Goal: Communication & Community: Connect with others

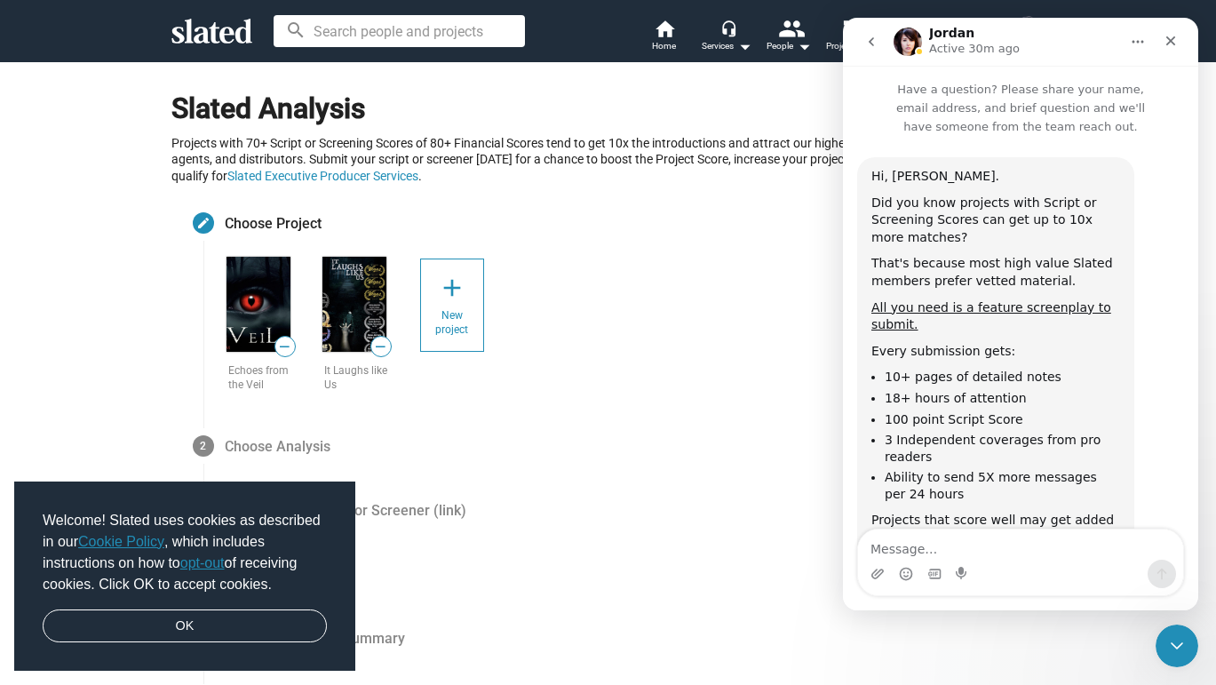
click at [257, 305] on img at bounding box center [259, 304] width 64 height 95
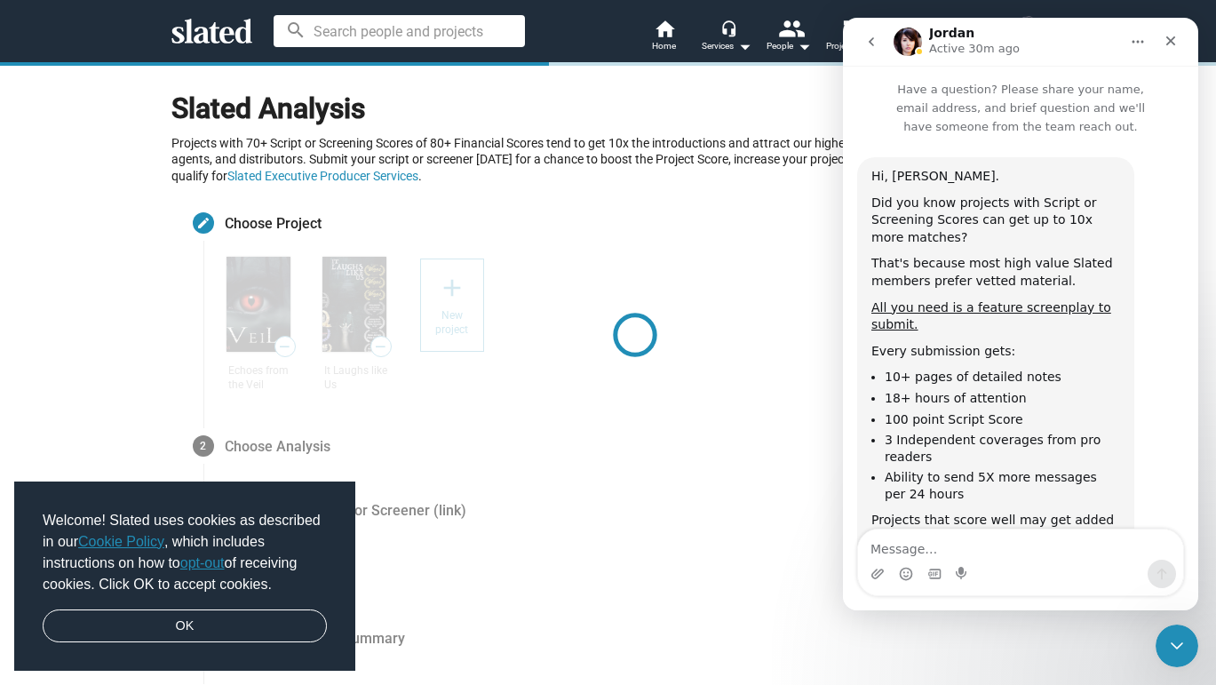
scroll to position [288, 0]
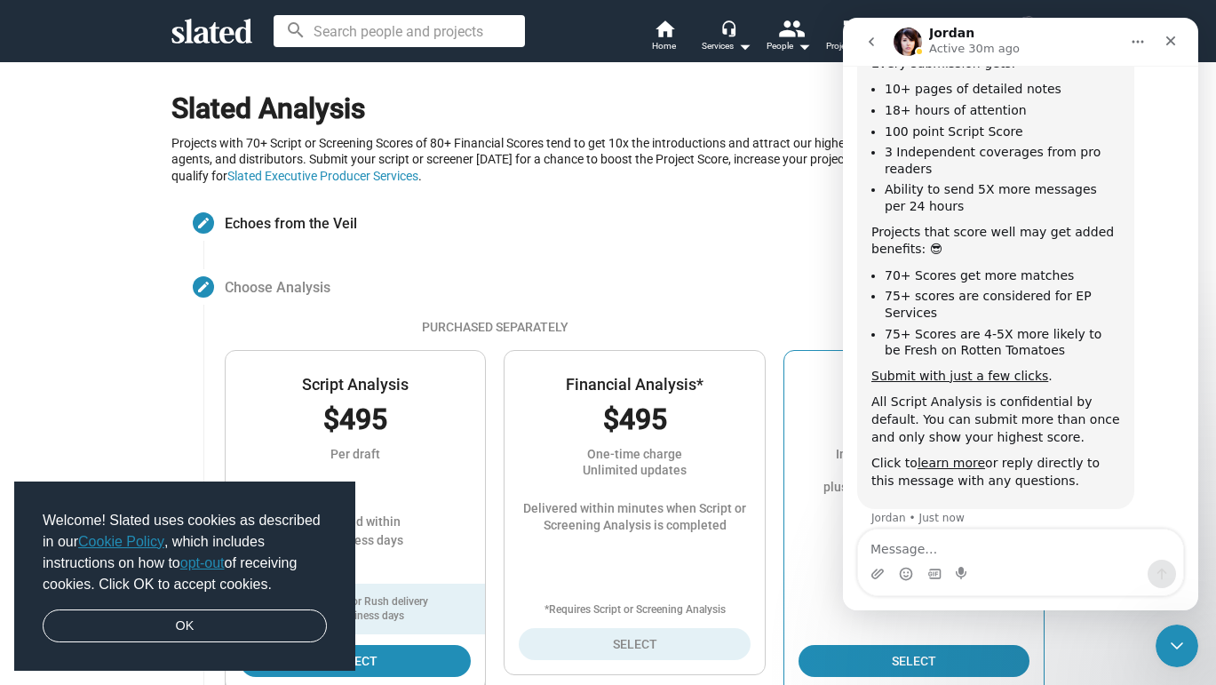
scroll to position [347, 0]
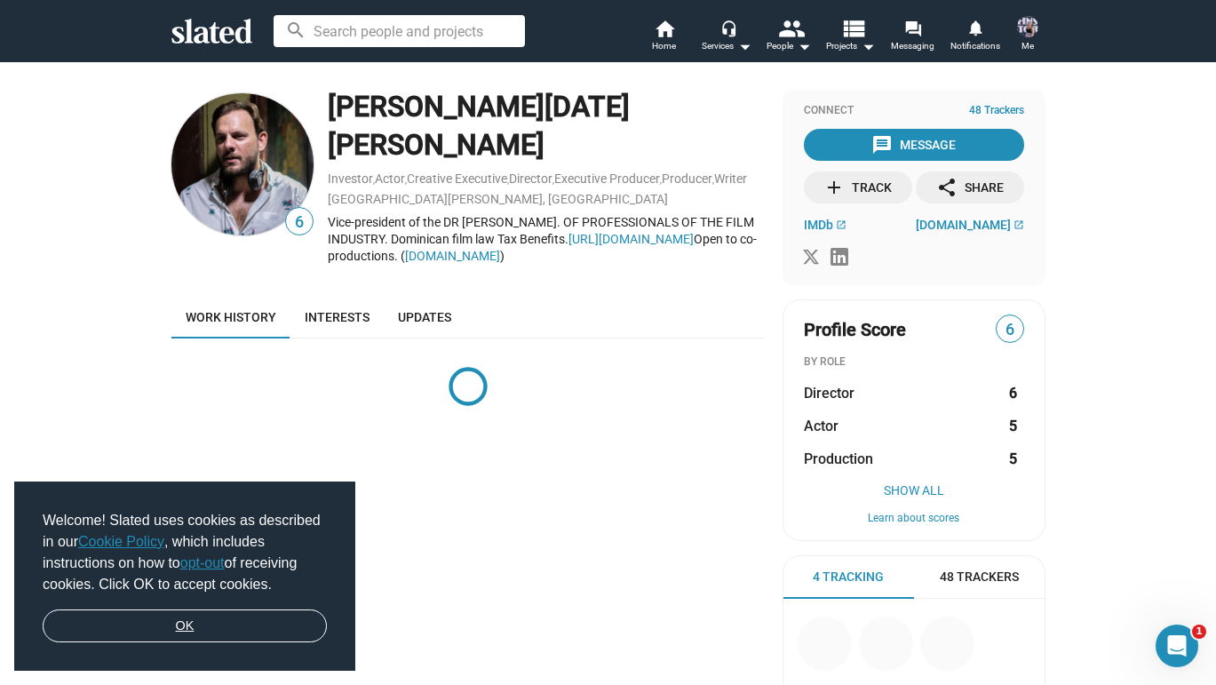
click at [243, 626] on link "OK" at bounding box center [185, 627] width 284 height 34
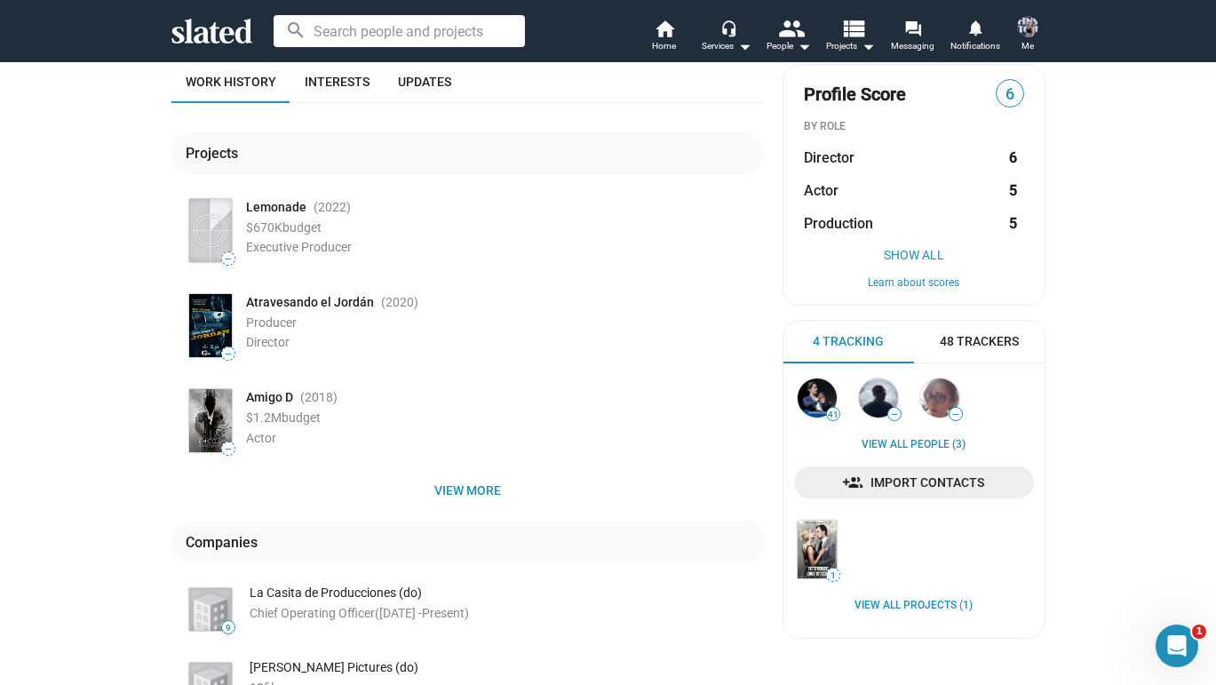
scroll to position [233, 0]
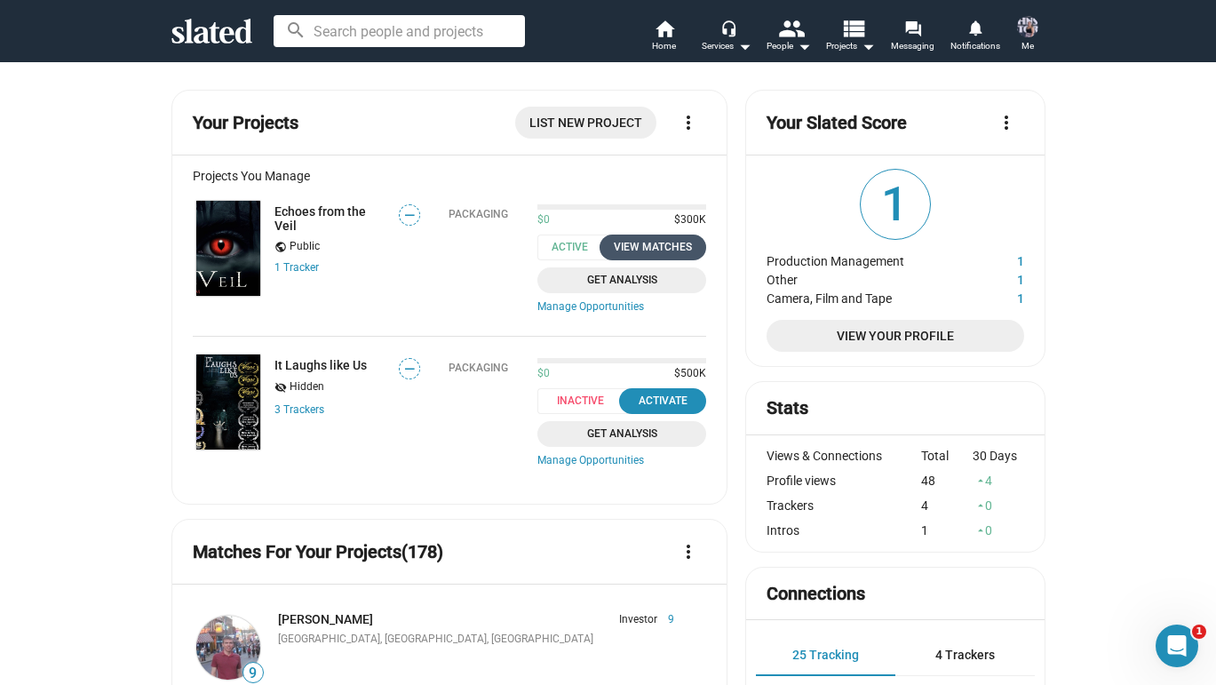
click at [678, 247] on div "View Matches" at bounding box center [653, 247] width 86 height 19
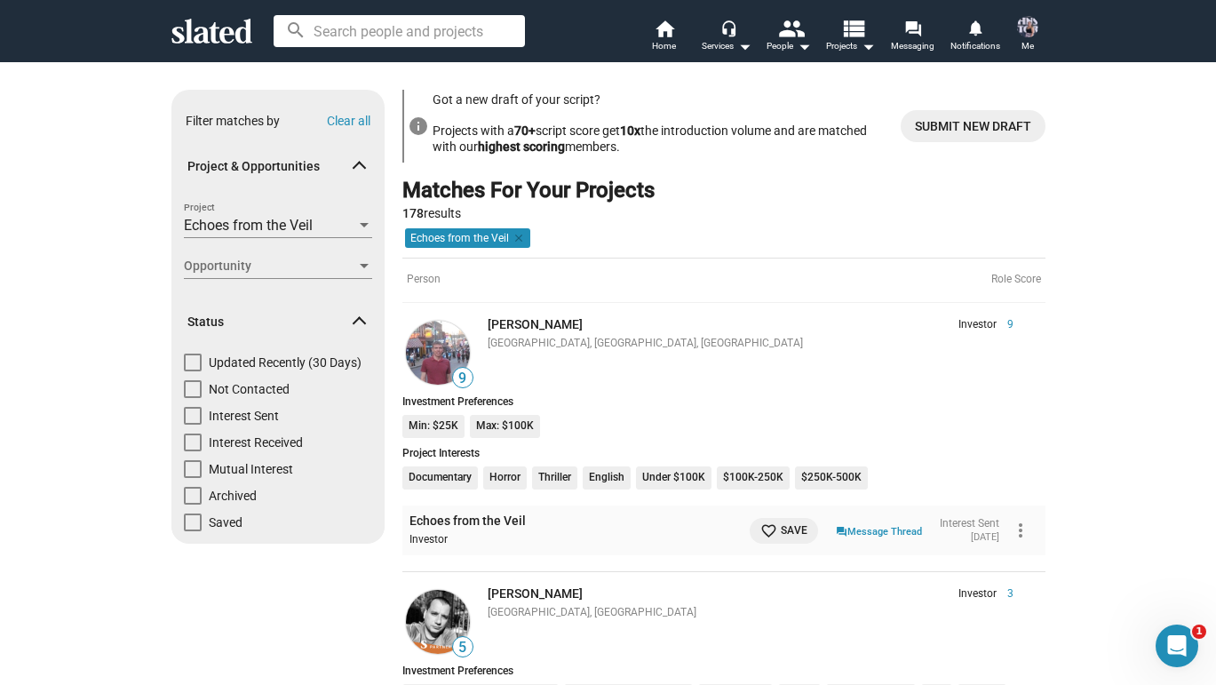
click at [1020, 30] on img at bounding box center [1027, 26] width 21 height 21
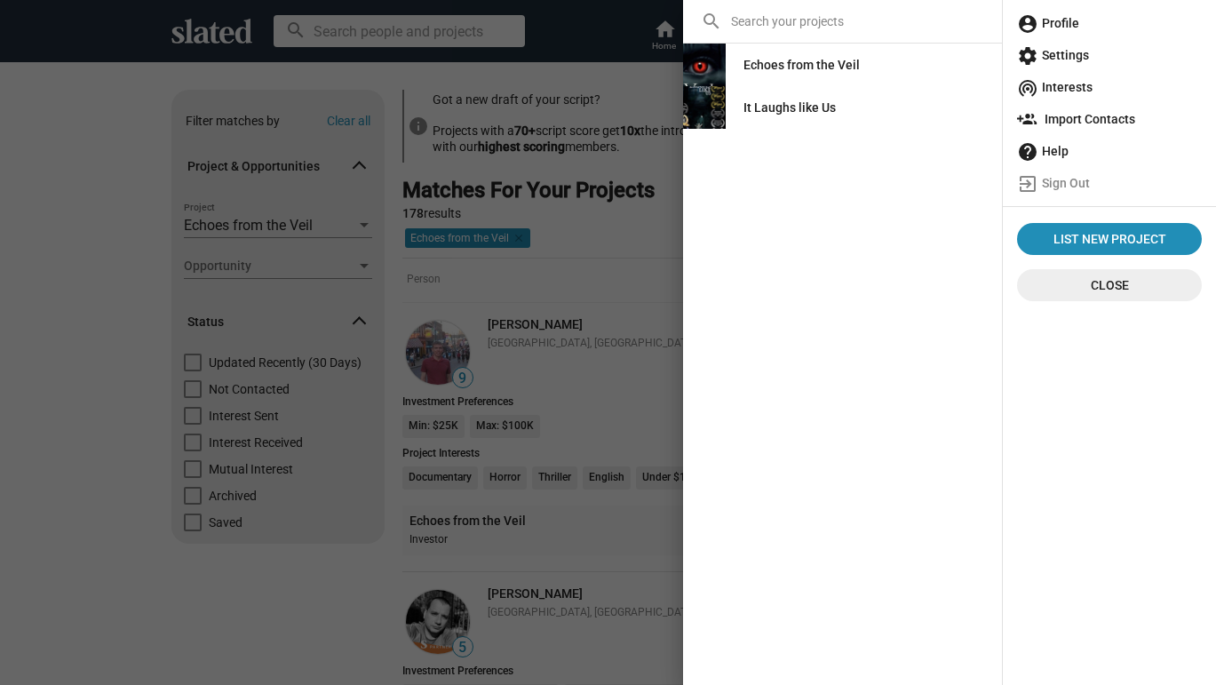
click at [1056, 27] on span "account_circle Profile" at bounding box center [1109, 23] width 185 height 32
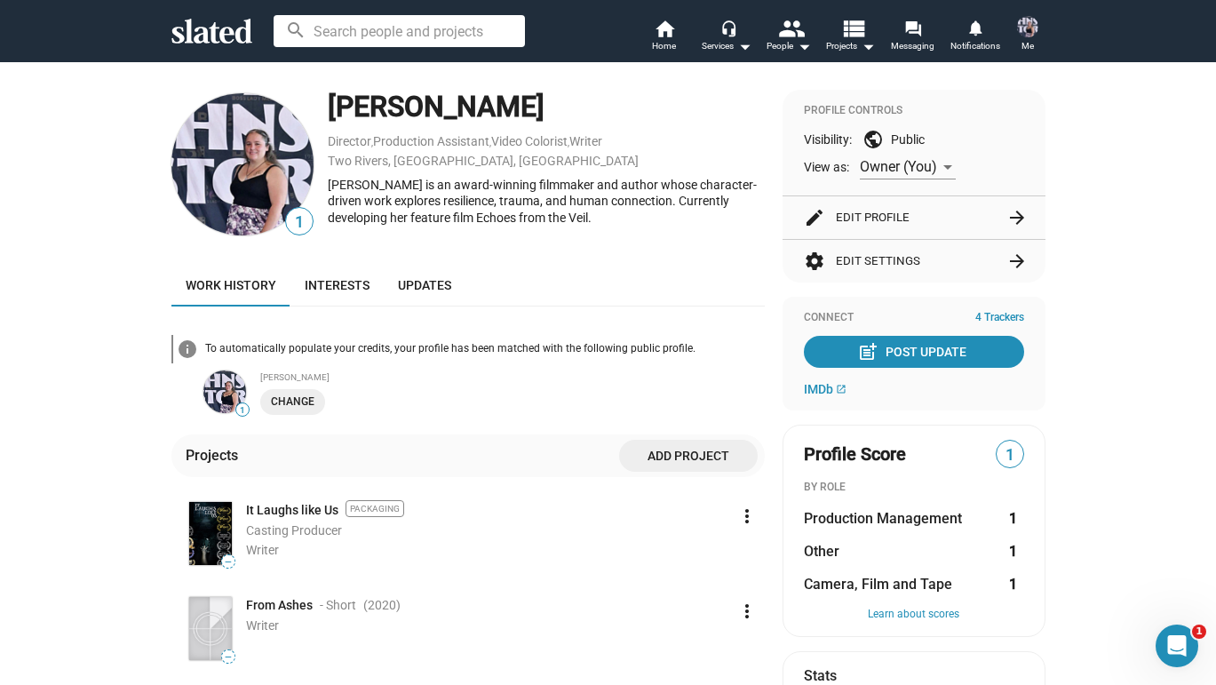
click at [299, 224] on span "1" at bounding box center [299, 223] width 27 height 24
click at [325, 286] on span "Interests" at bounding box center [337, 285] width 65 height 14
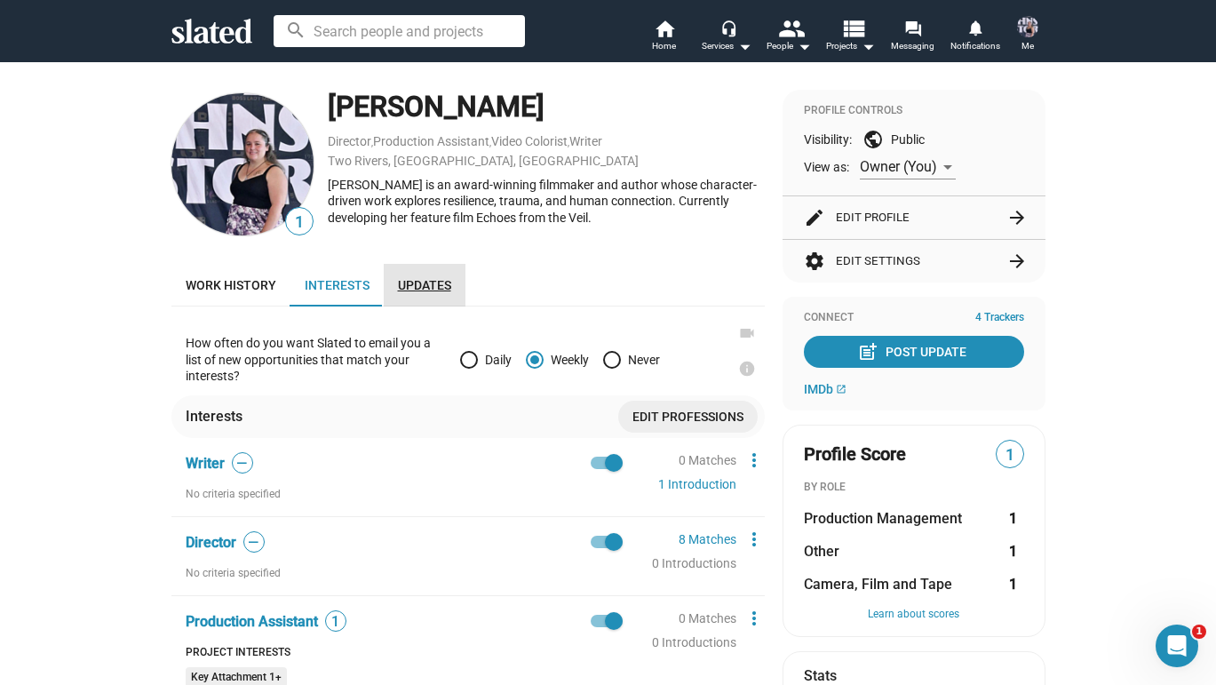
click at [403, 280] on span "Updates" at bounding box center [424, 285] width 53 height 14
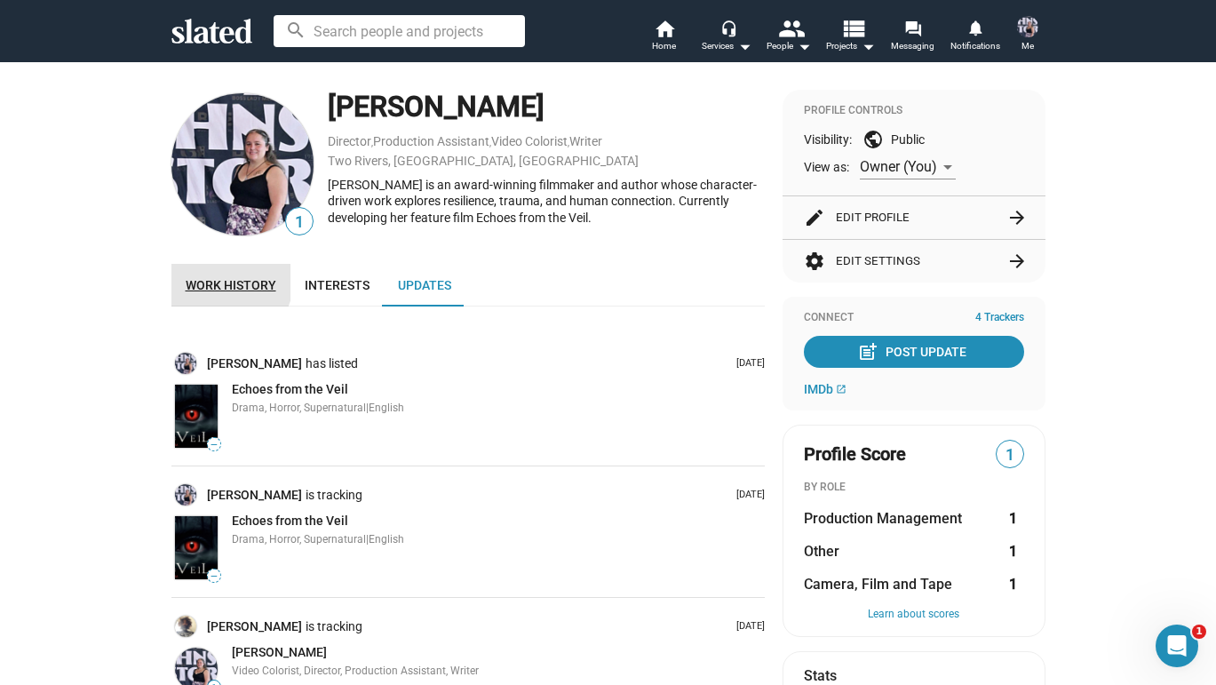
click at [219, 278] on span "Work history" at bounding box center [231, 285] width 91 height 14
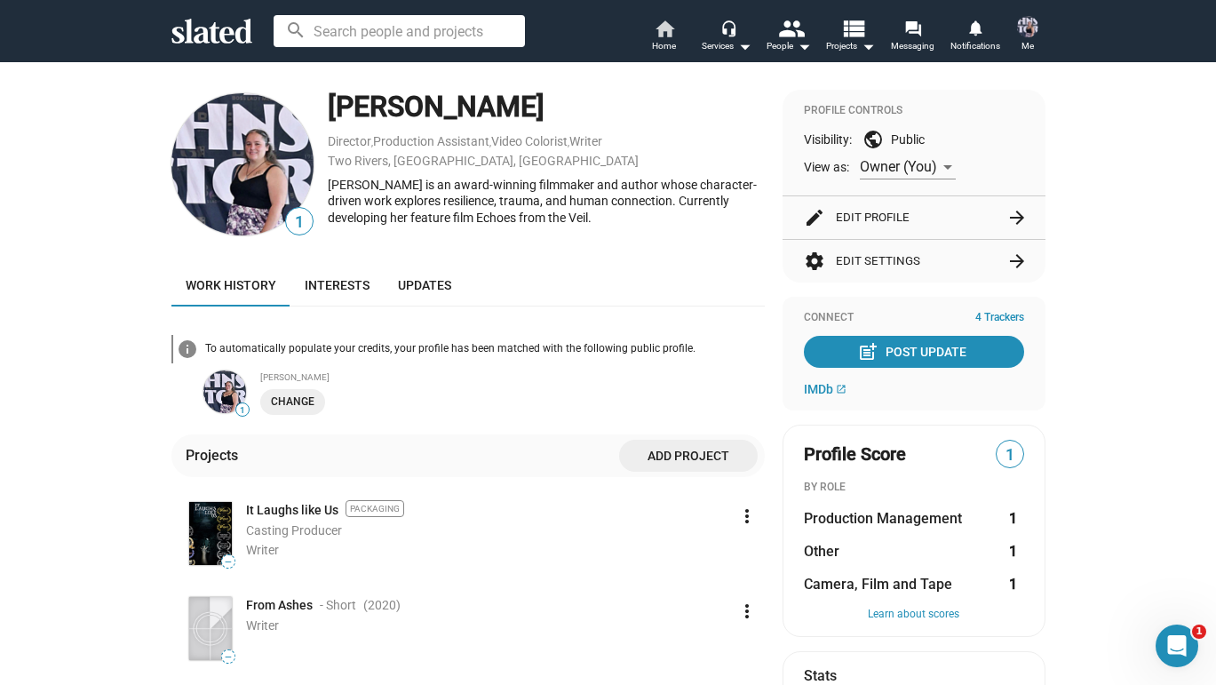
click at [672, 38] on span "Home" at bounding box center [664, 46] width 24 height 21
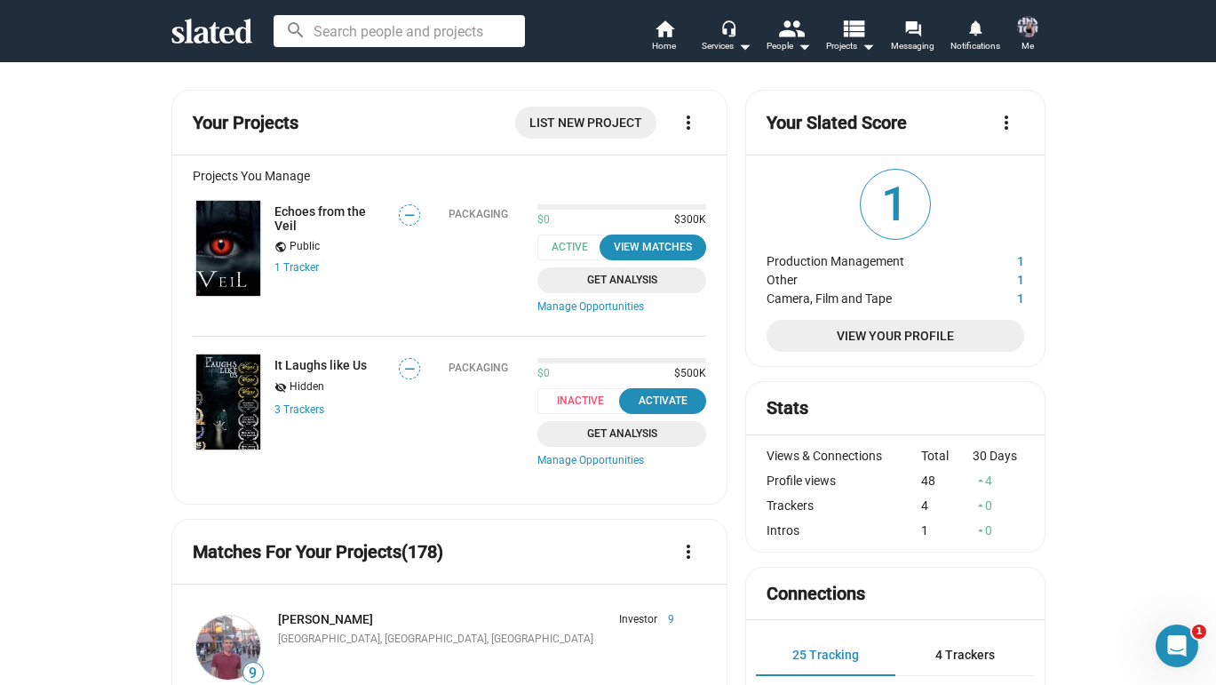
click at [912, 45] on span "Messaging" at bounding box center [913, 46] width 44 height 21
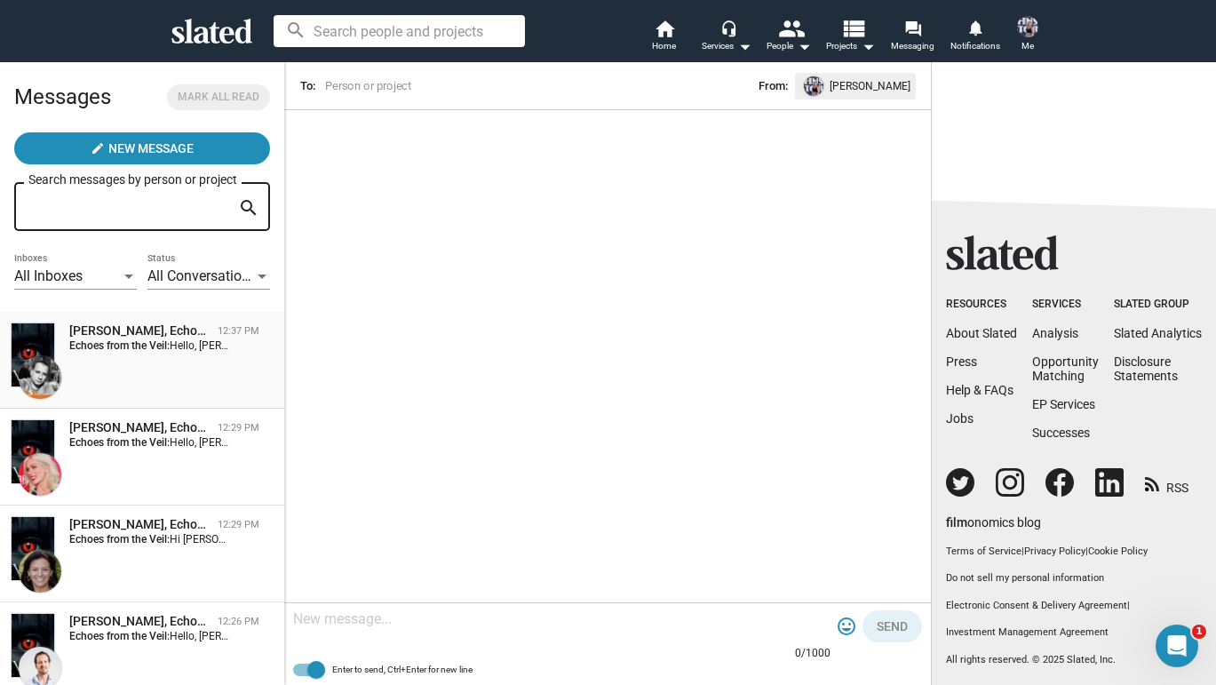
click at [185, 375] on div "Marco Allegri, Echoes from the Veil 12:37 PM Echoes from the Veil: Hello, Marco…" at bounding box center [142, 361] width 263 height 76
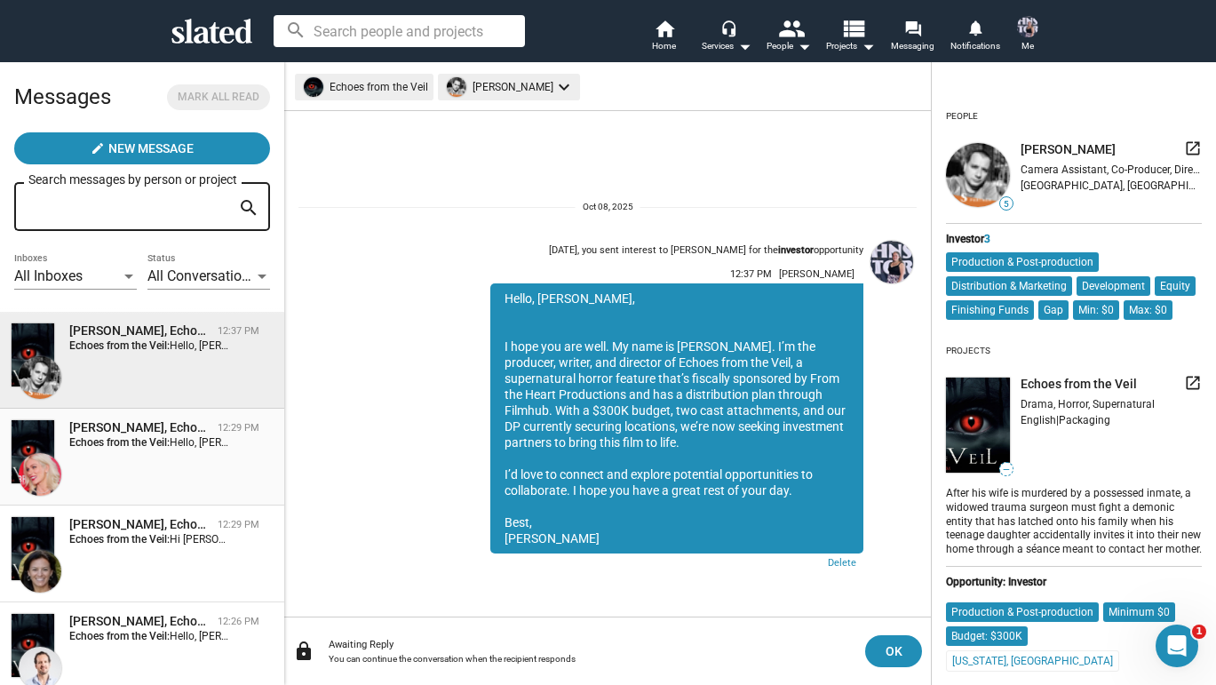
click at [186, 430] on div "Ludmila Dayer, Echoes from the Veil" at bounding box center [139, 427] width 141 height 17
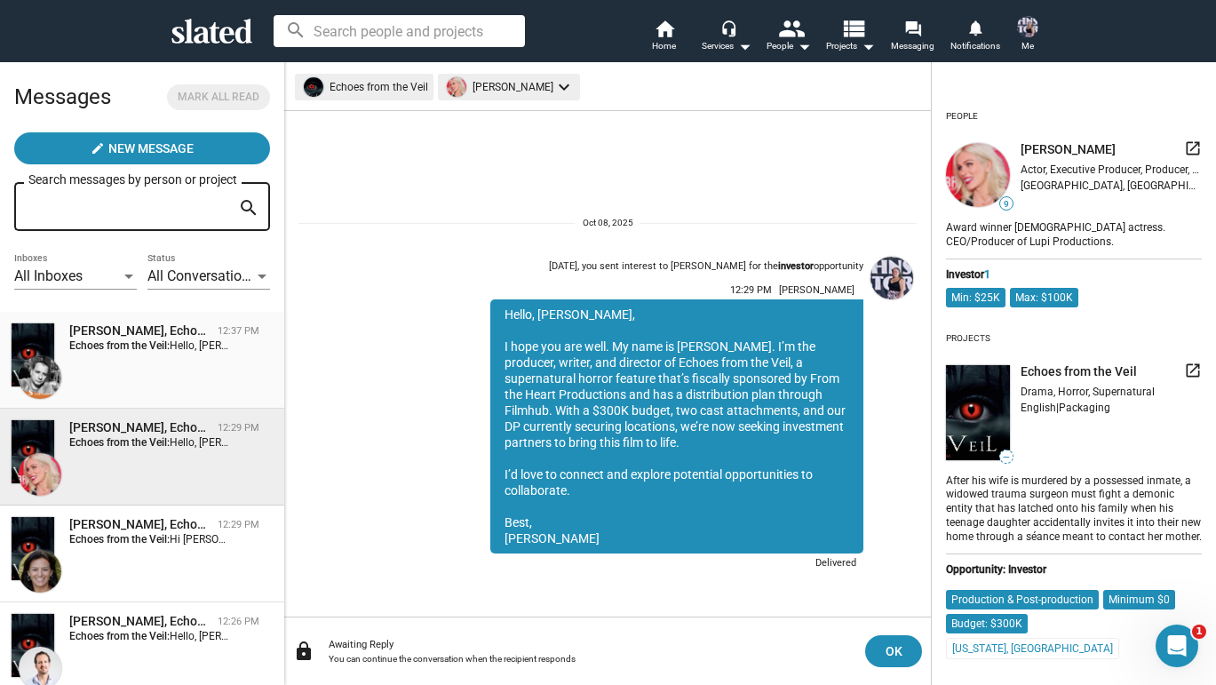
click at [178, 374] on div "Marco Allegri, Echoes from the Veil 12:37 PM Echoes from the Veil: Hello, Marco…" at bounding box center [142, 361] width 263 height 76
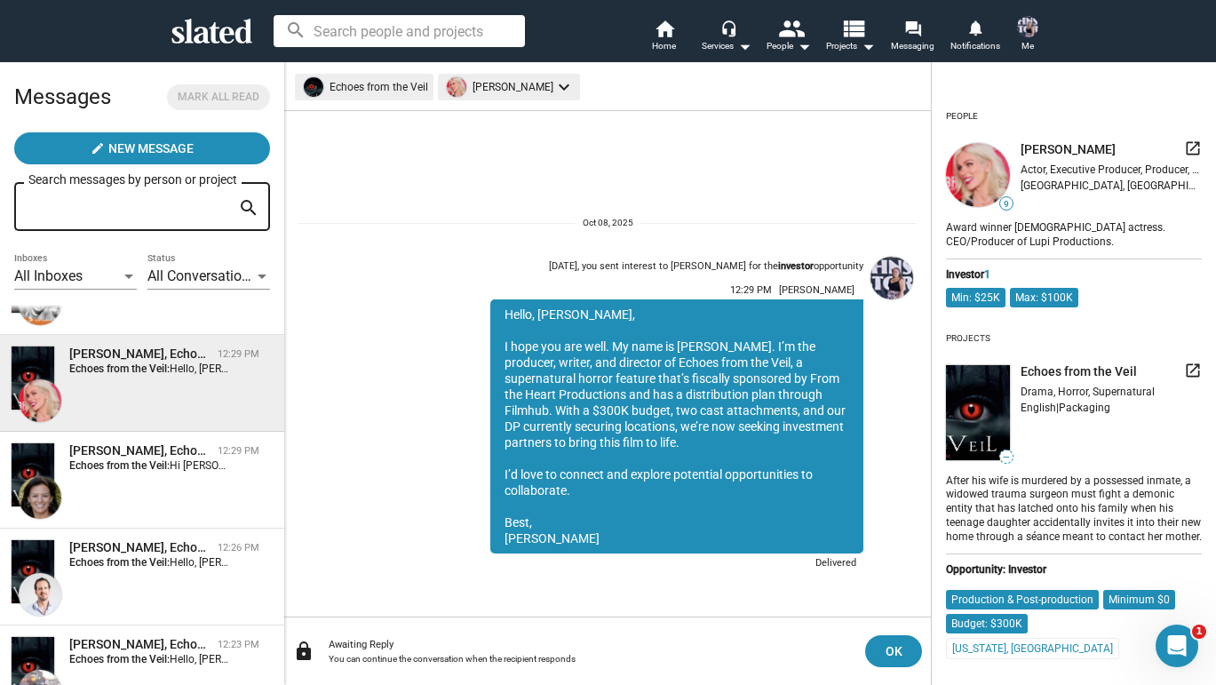
scroll to position [95, 0]
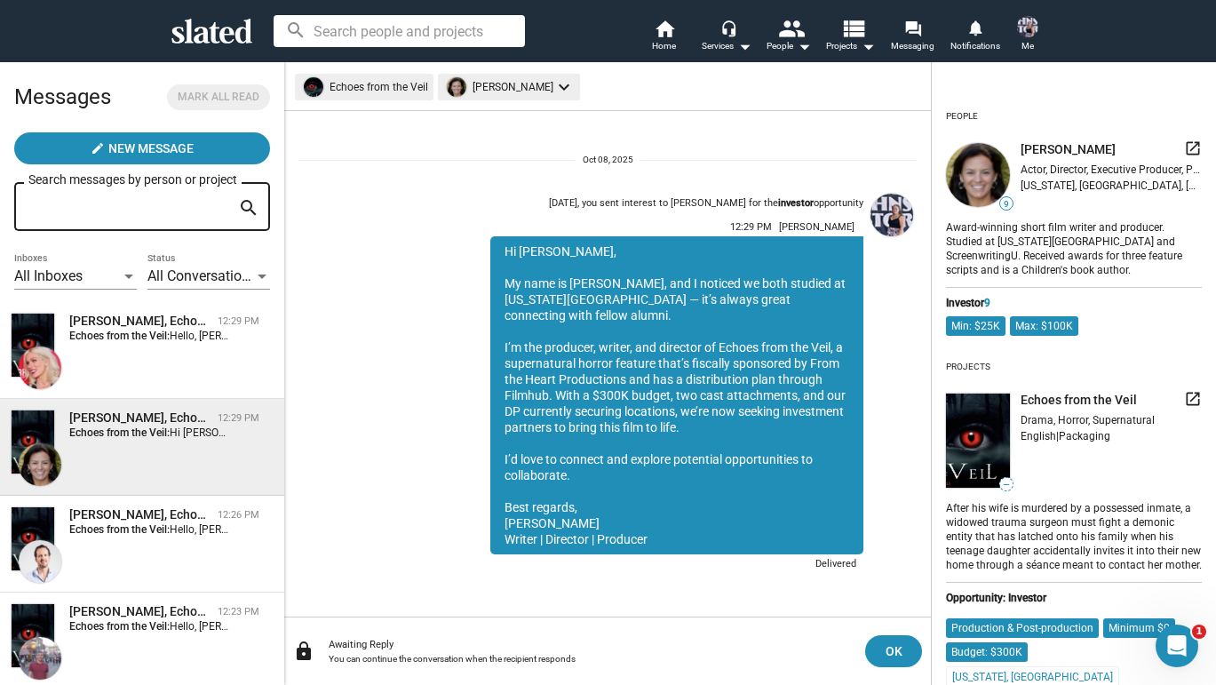
scroll to position [157, 0]
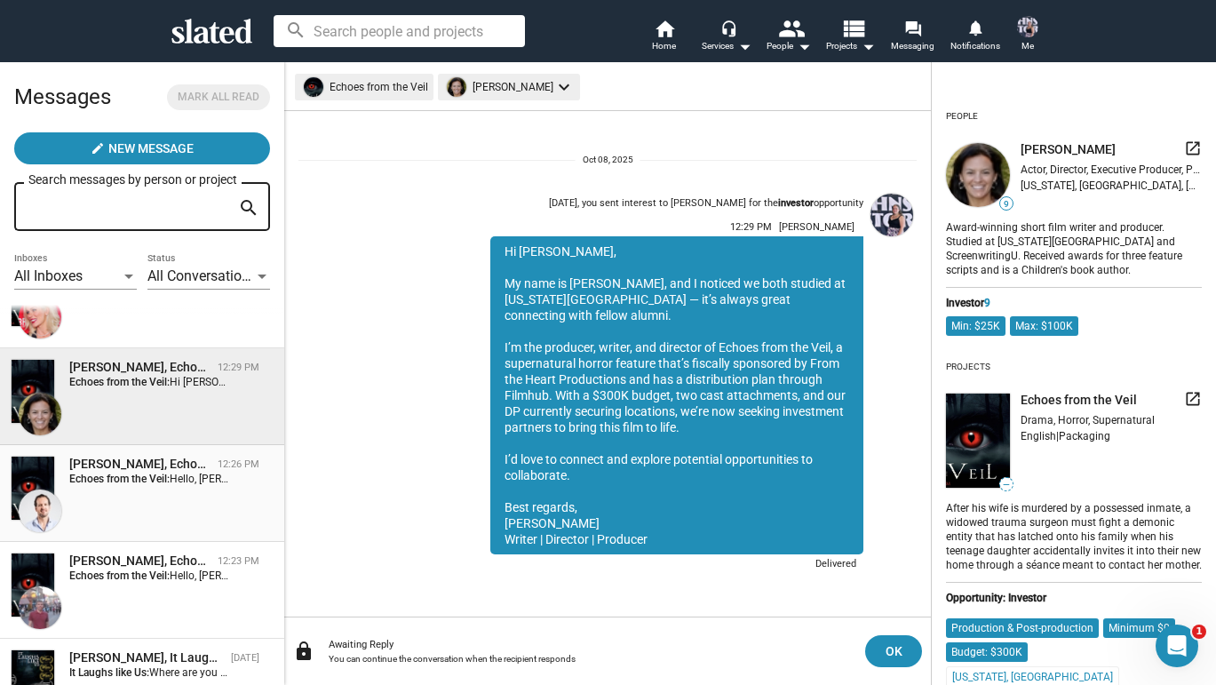
click at [183, 466] on div "David Grover, Echoes from the Veil" at bounding box center [139, 464] width 141 height 17
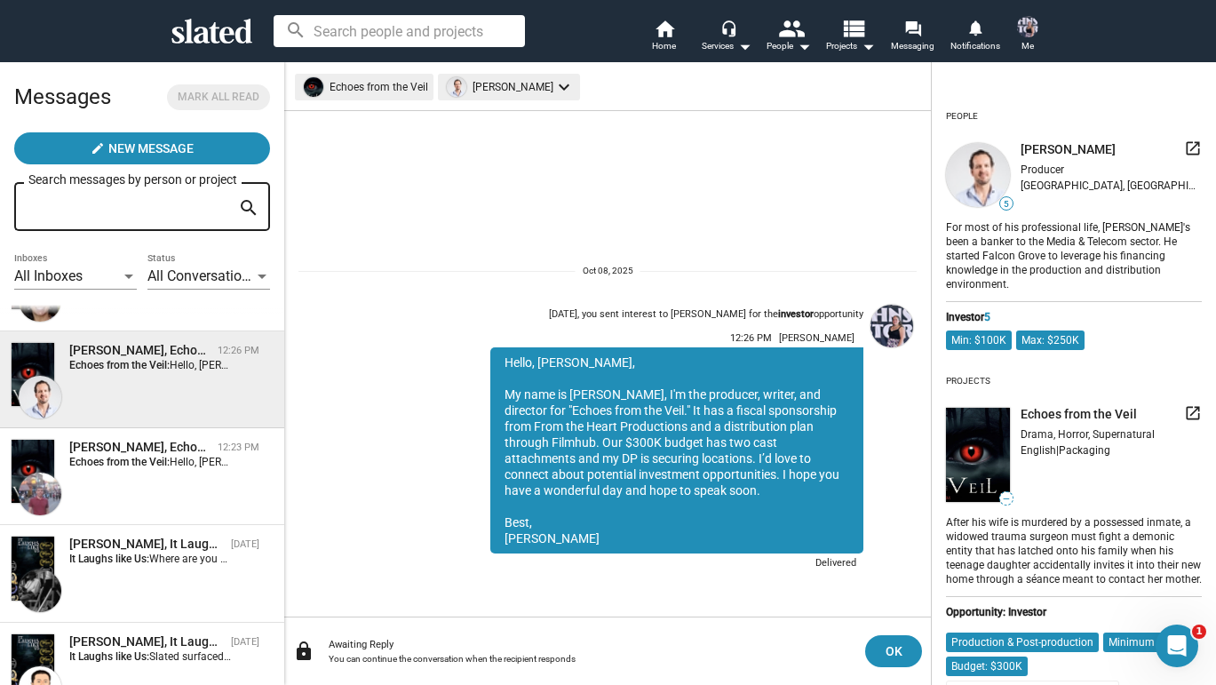
scroll to position [273, 0]
click at [185, 473] on div "Jeremy Meyer, Echoes from the Veil 12:23 PM Echoes from the Veil: Hello, Jeremy…" at bounding box center [142, 475] width 263 height 76
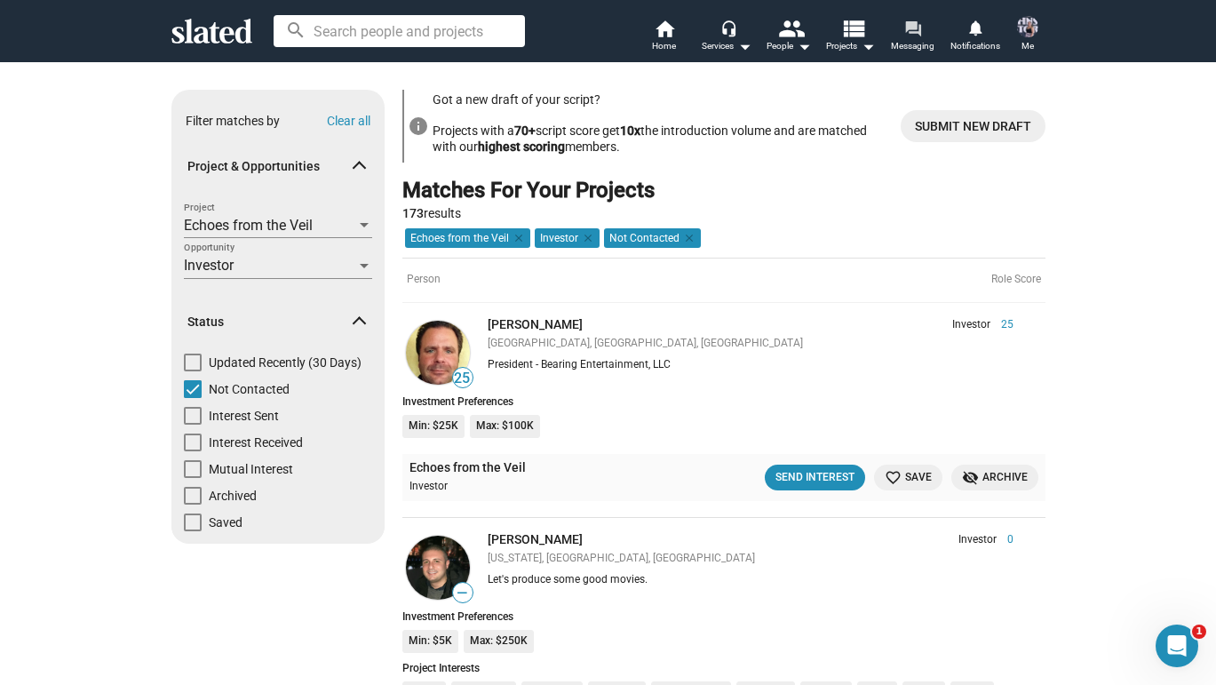
click at [918, 36] on mat-icon "forum" at bounding box center [913, 28] width 17 height 17
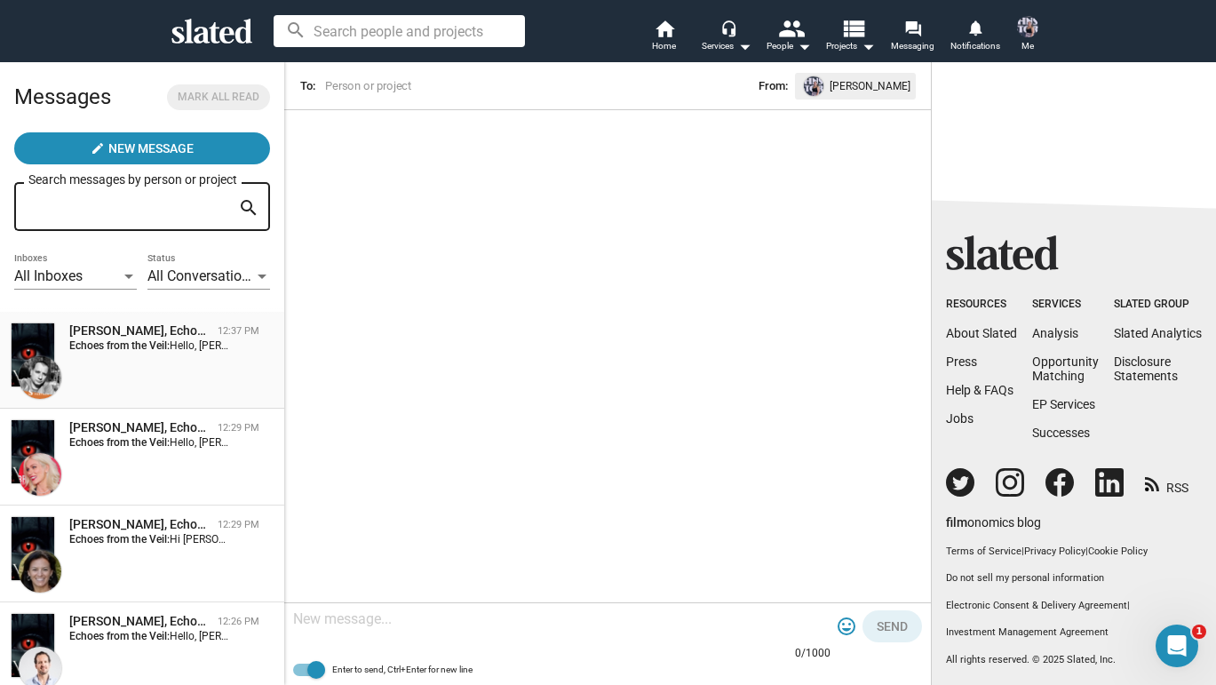
click at [196, 370] on div "Marco Allegri, Echoes from the Veil 12:37 PM Echoes from the Veil: Hello, Marco…" at bounding box center [142, 361] width 263 height 76
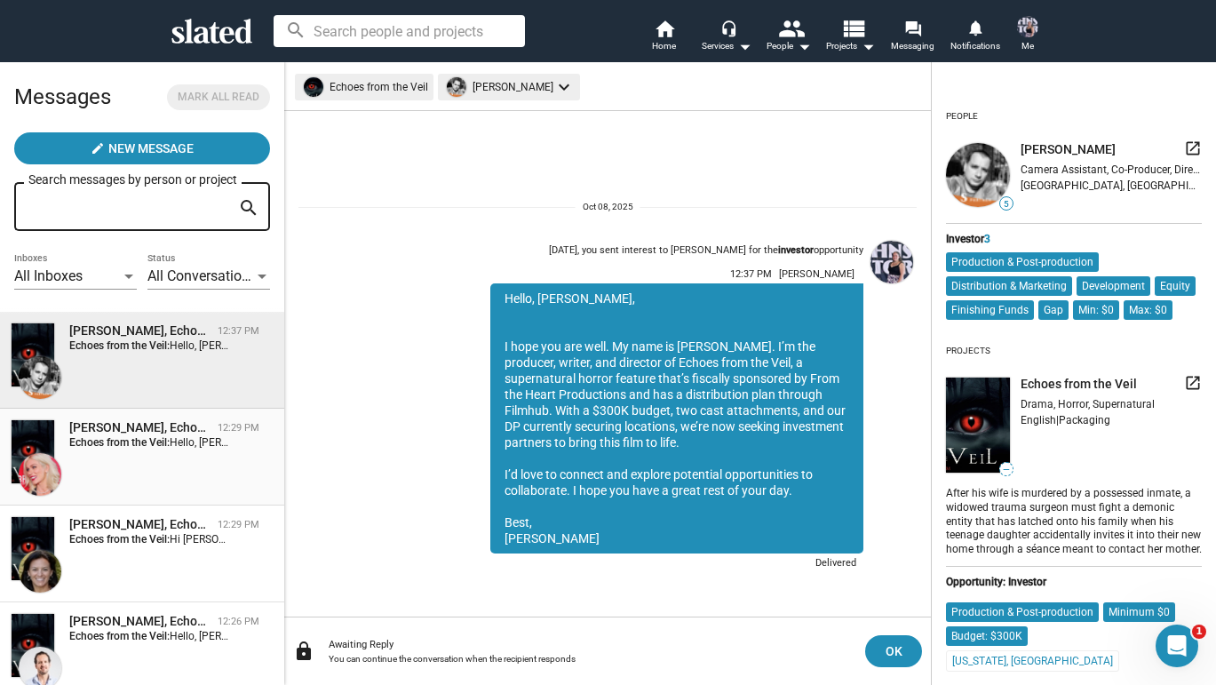
click at [155, 437] on strong "Echoes from the Veil:" at bounding box center [119, 442] width 100 height 12
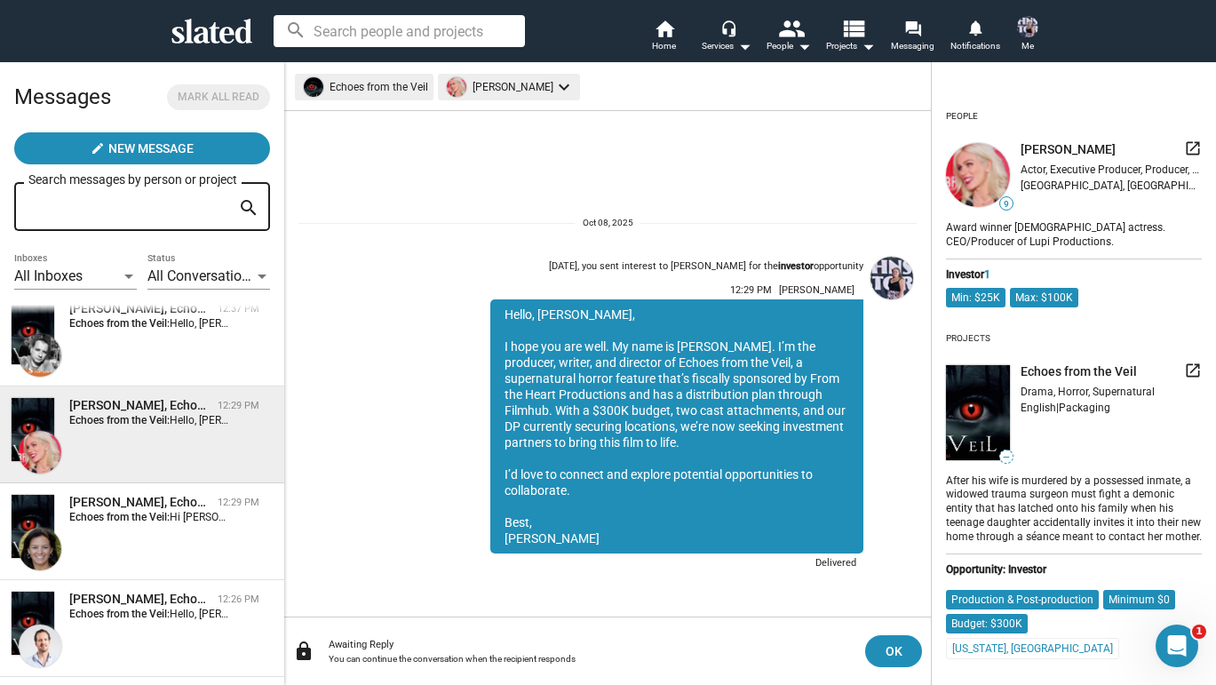
scroll to position [38, 0]
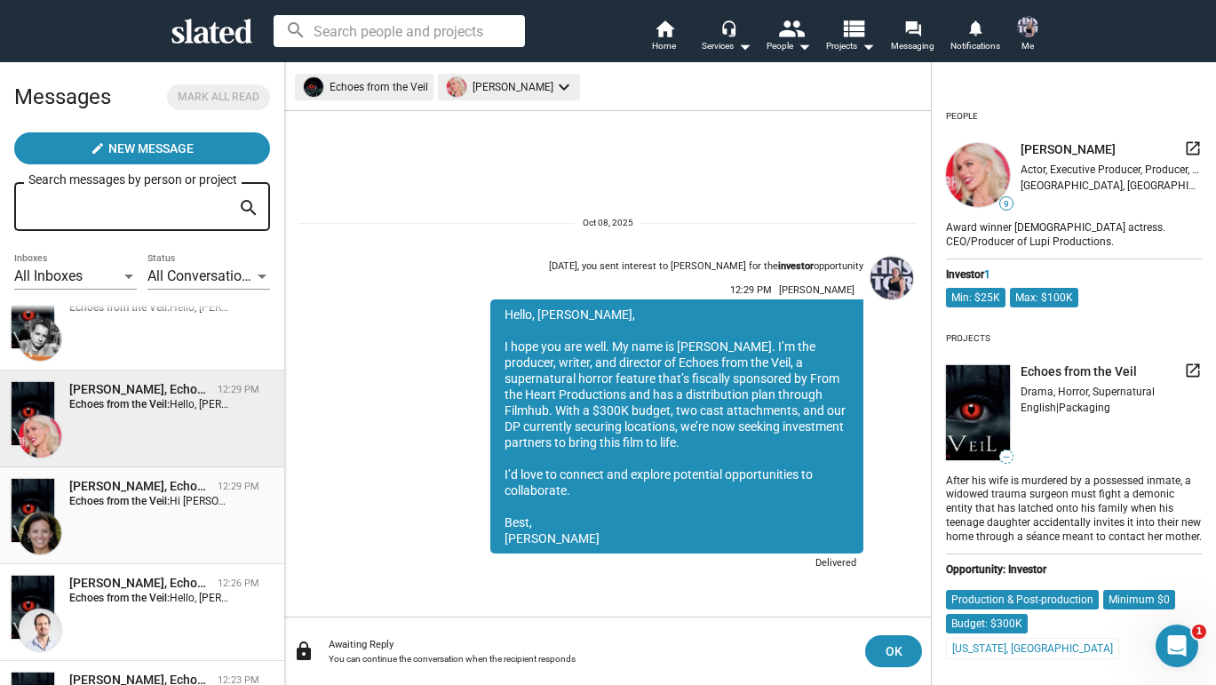
click at [167, 500] on strong "Echoes from the Veil:" at bounding box center [119, 501] width 100 height 12
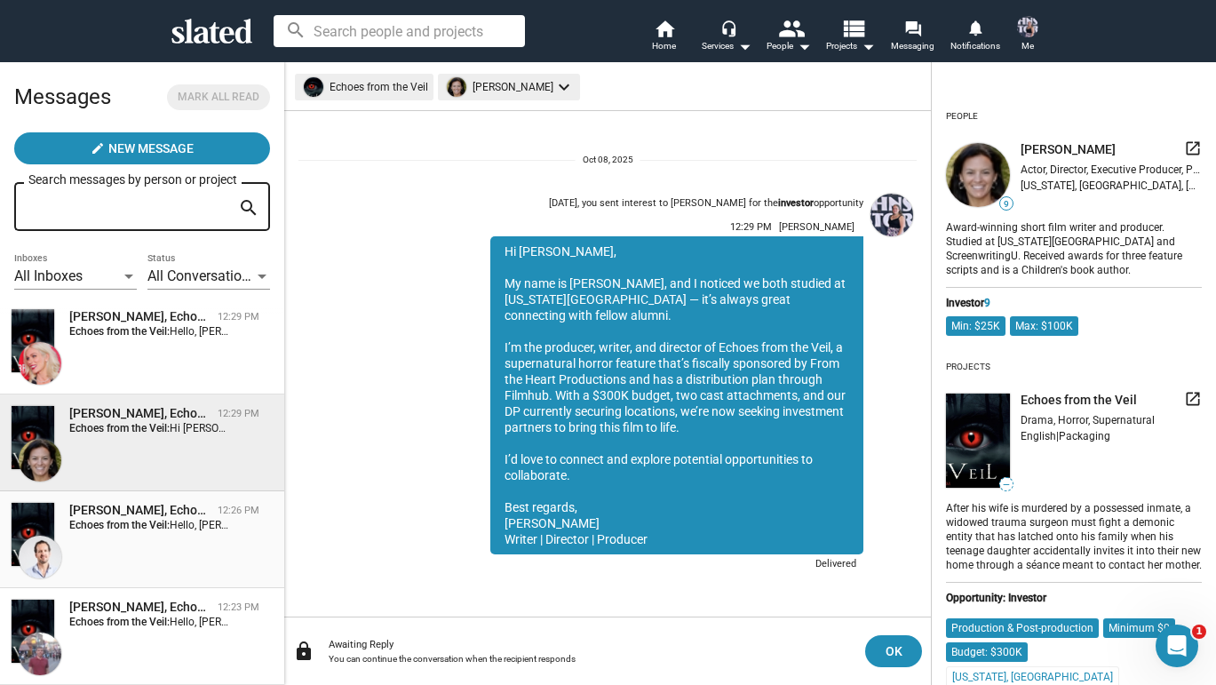
scroll to position [115, 0]
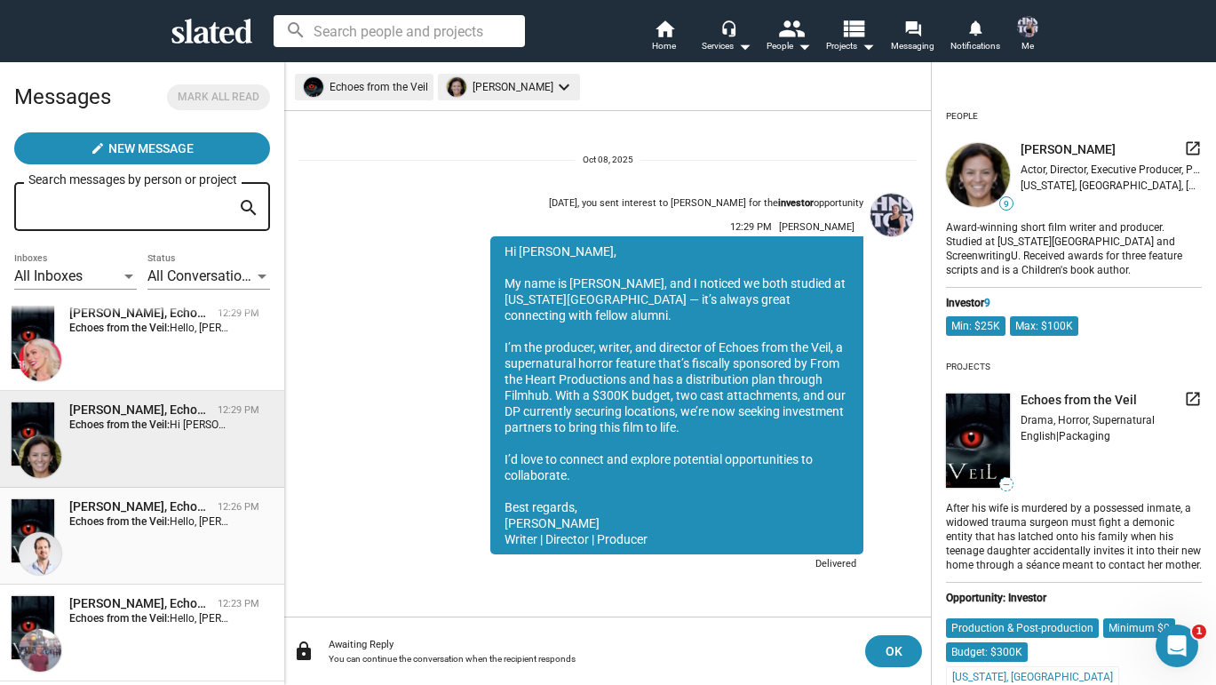
click at [164, 509] on div "David Grover, Echoes from the Veil" at bounding box center [139, 506] width 141 height 17
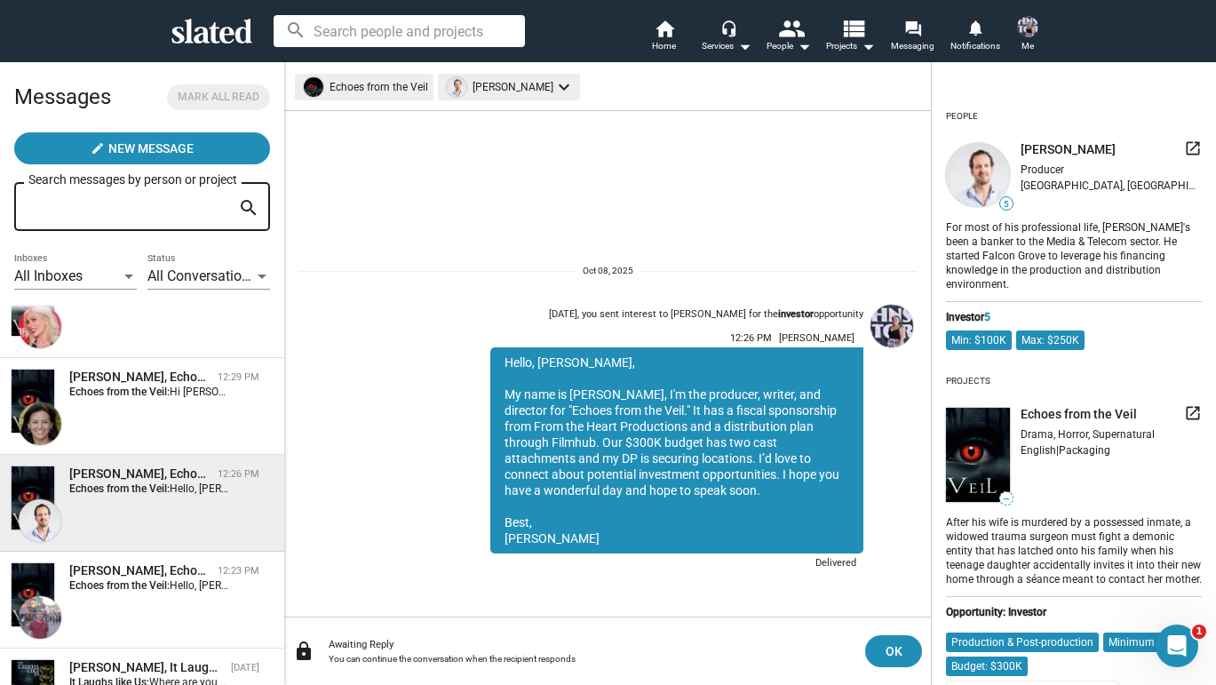
scroll to position [169, 0]
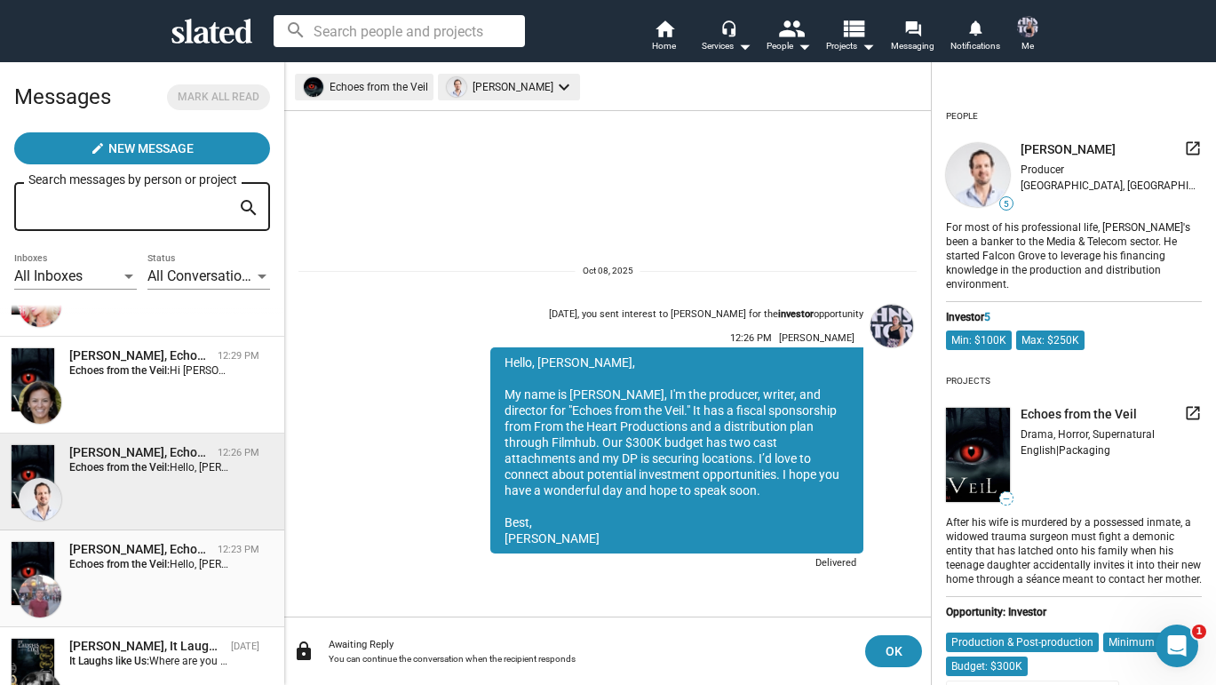
click at [158, 548] on div "Jeremy Meyer, Echoes from the Veil" at bounding box center [139, 549] width 141 height 17
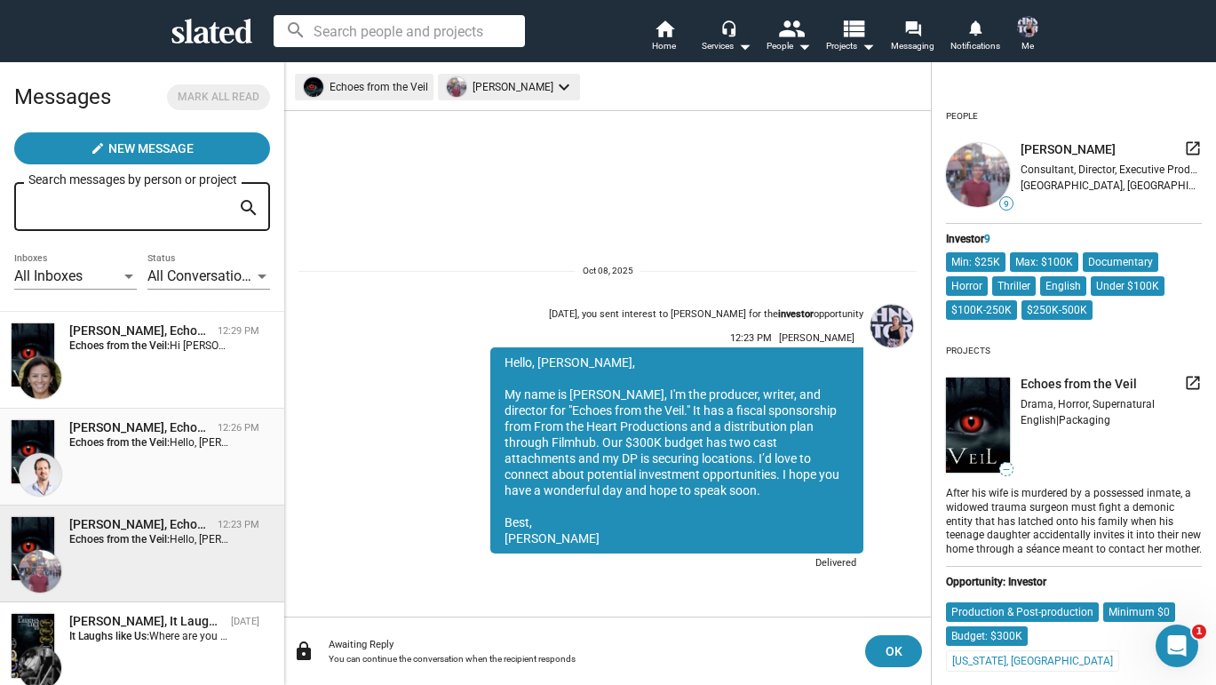
scroll to position [213, 0]
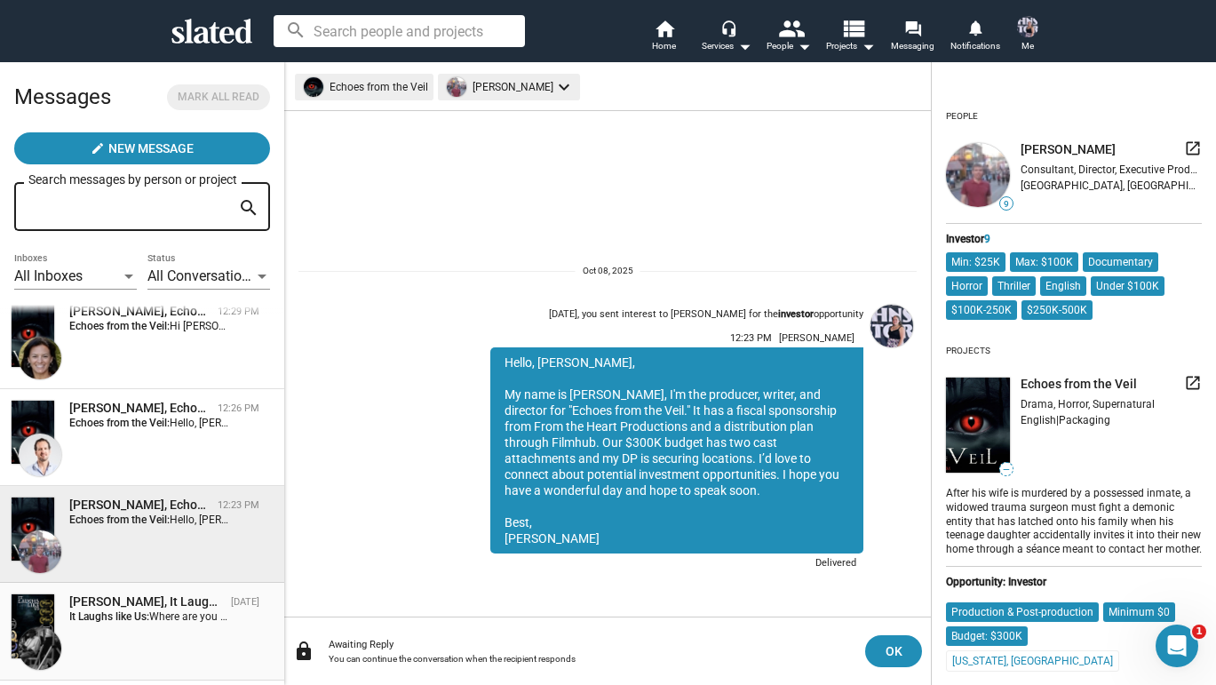
click at [165, 610] on div "Joseph Bernard, It Laughs like Us" at bounding box center [146, 602] width 155 height 17
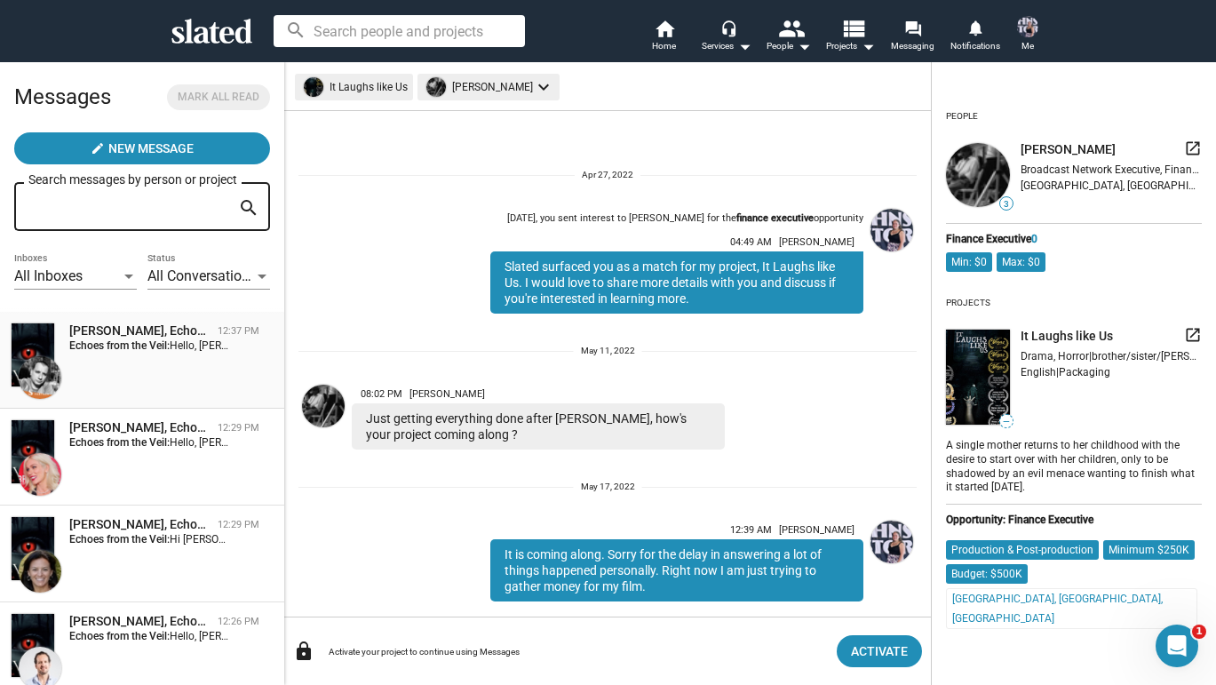
click at [175, 367] on div "Marco Allegri, Echoes from the Veil 12:37 PM Echoes from the Veil: Hello, Marco…" at bounding box center [142, 361] width 263 height 76
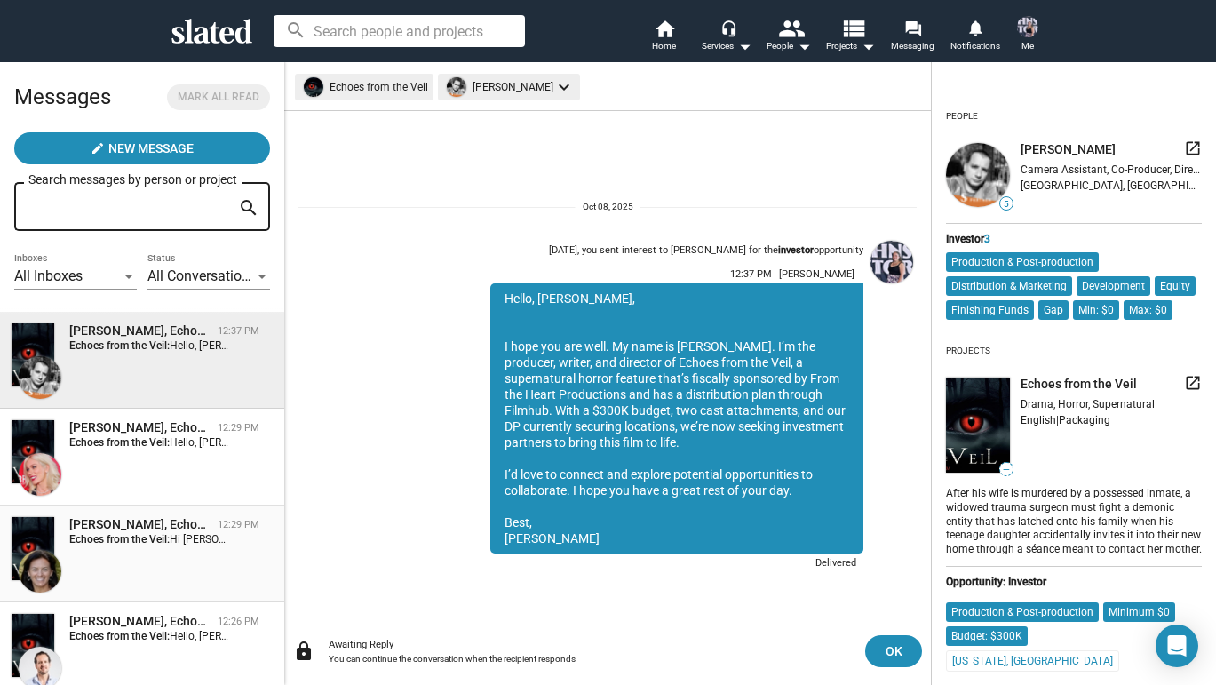
click at [46, 569] on img at bounding box center [40, 571] width 43 height 43
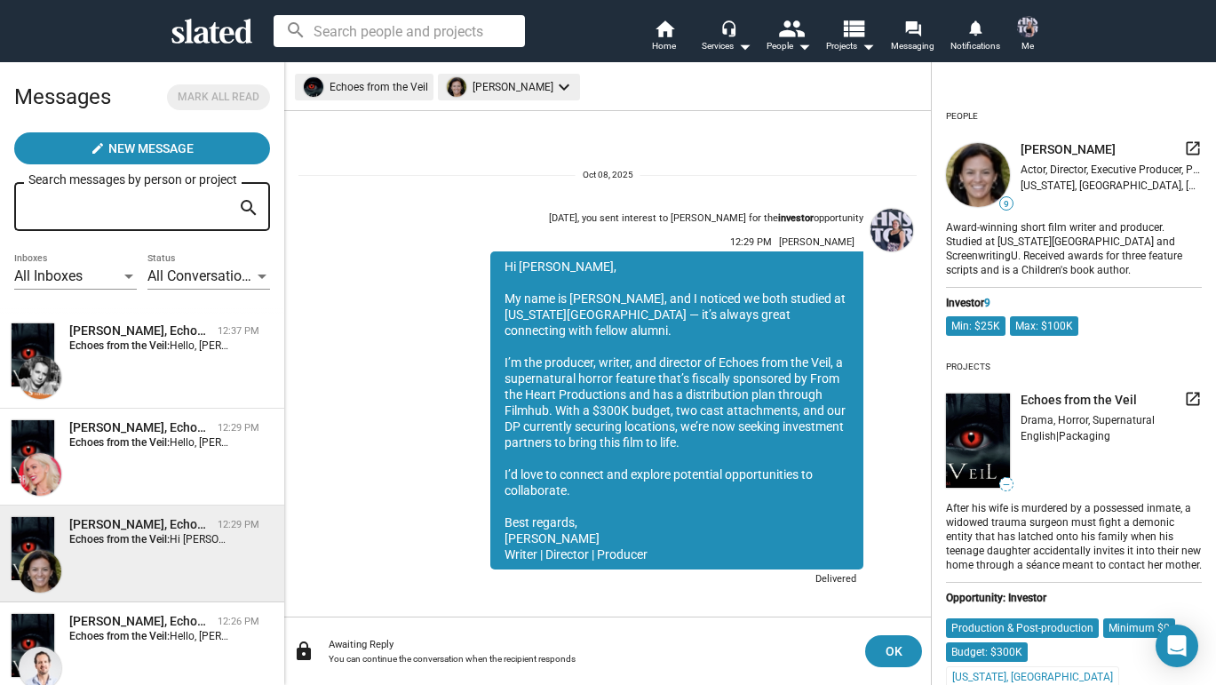
scroll to position [15, 0]
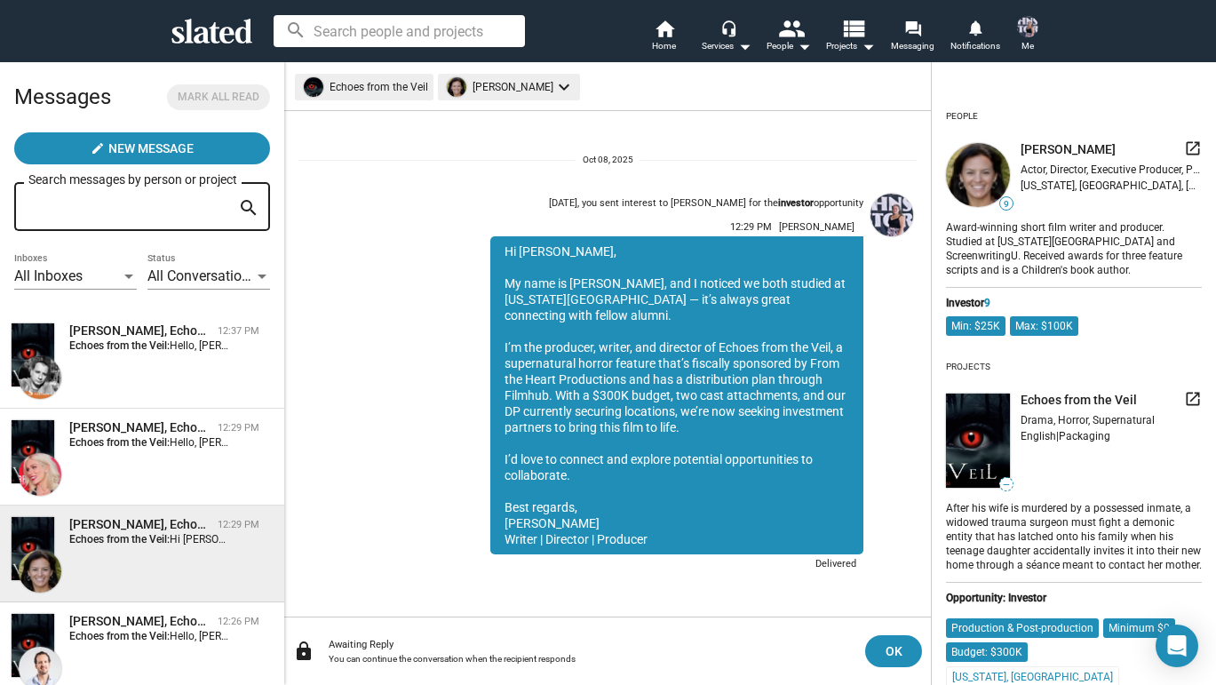
click at [1190, 144] on mat-icon "launch" at bounding box center [1193, 148] width 18 height 18
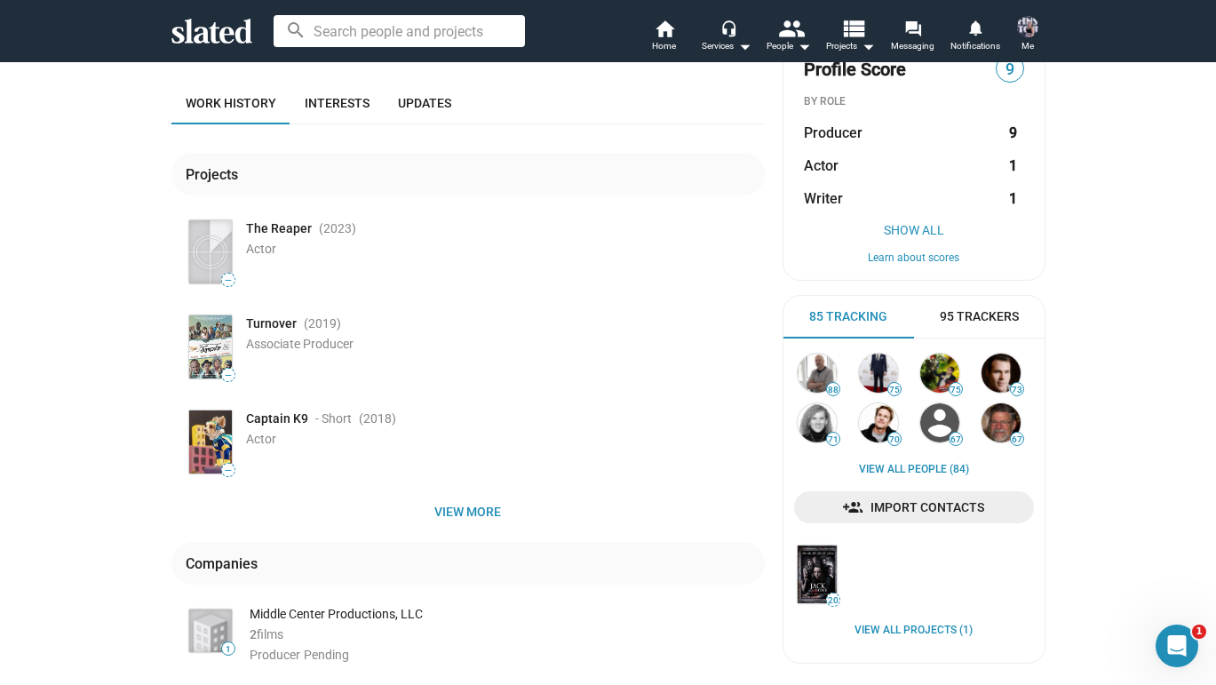
scroll to position [164, 0]
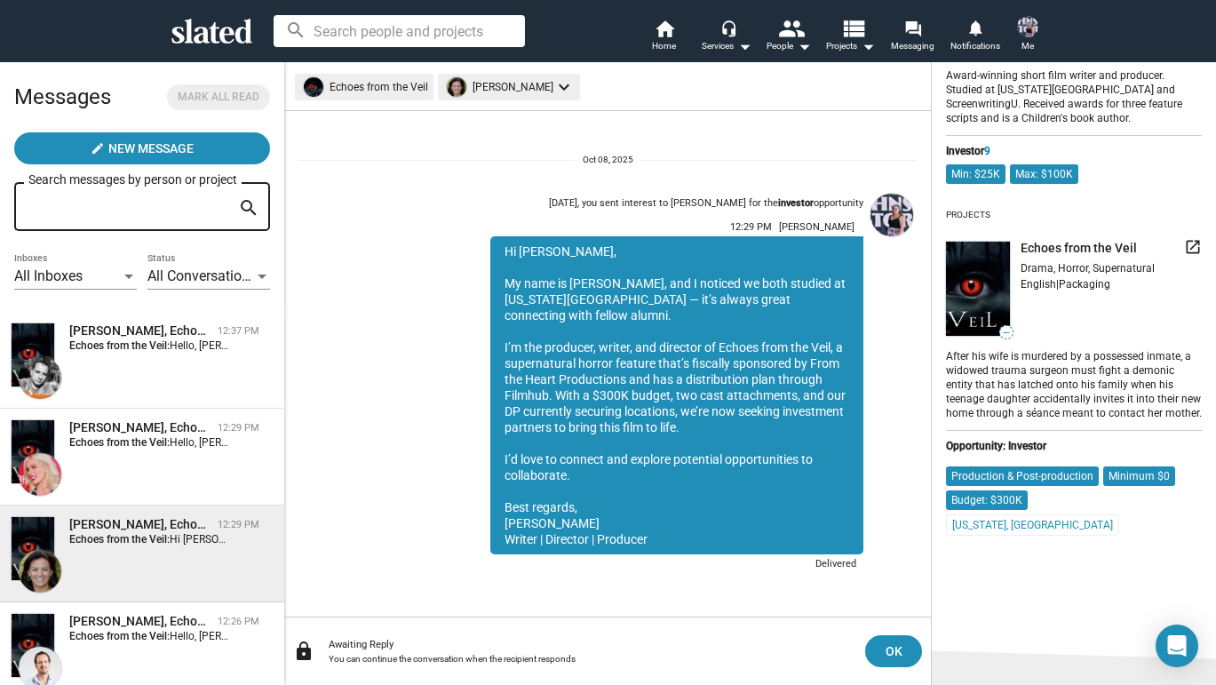
scroll to position [114, 0]
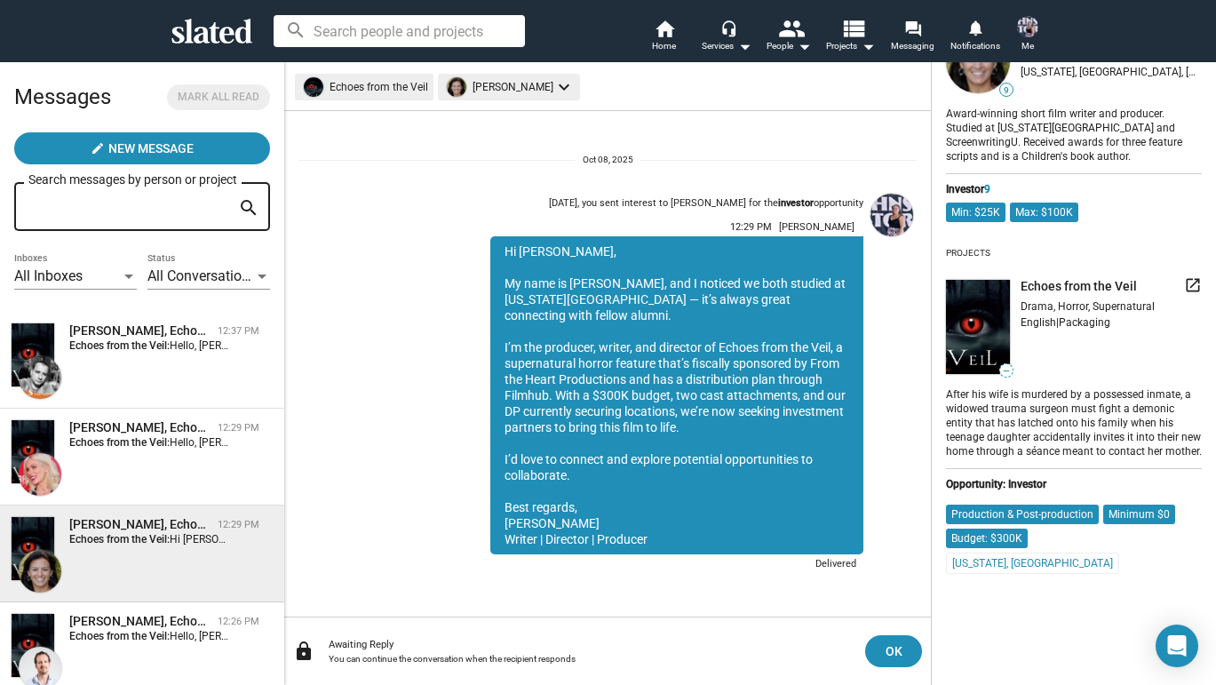
click at [978, 330] on img at bounding box center [978, 327] width 64 height 95
click at [1075, 283] on span "Echoes from the Veil" at bounding box center [1079, 286] width 116 height 17
click at [1193, 279] on mat-icon "launch" at bounding box center [1193, 285] width 18 height 18
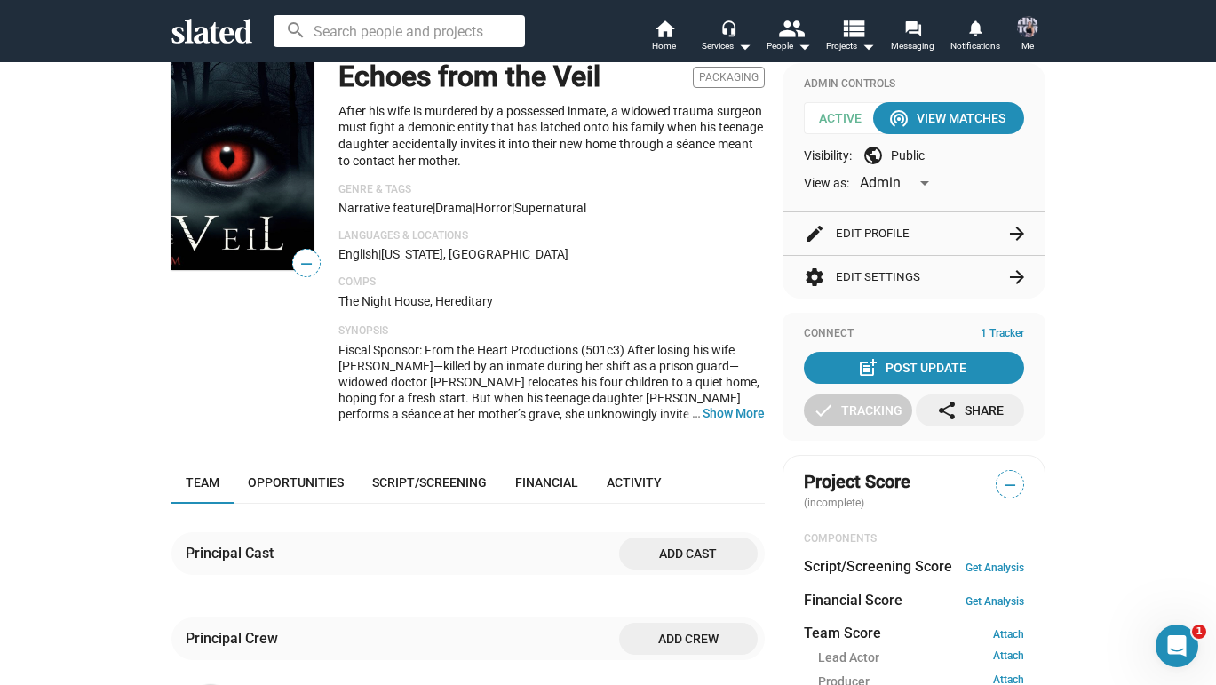
scroll to position [171, 0]
click at [1008, 331] on span "1 Tracker" at bounding box center [1003, 333] width 44 height 14
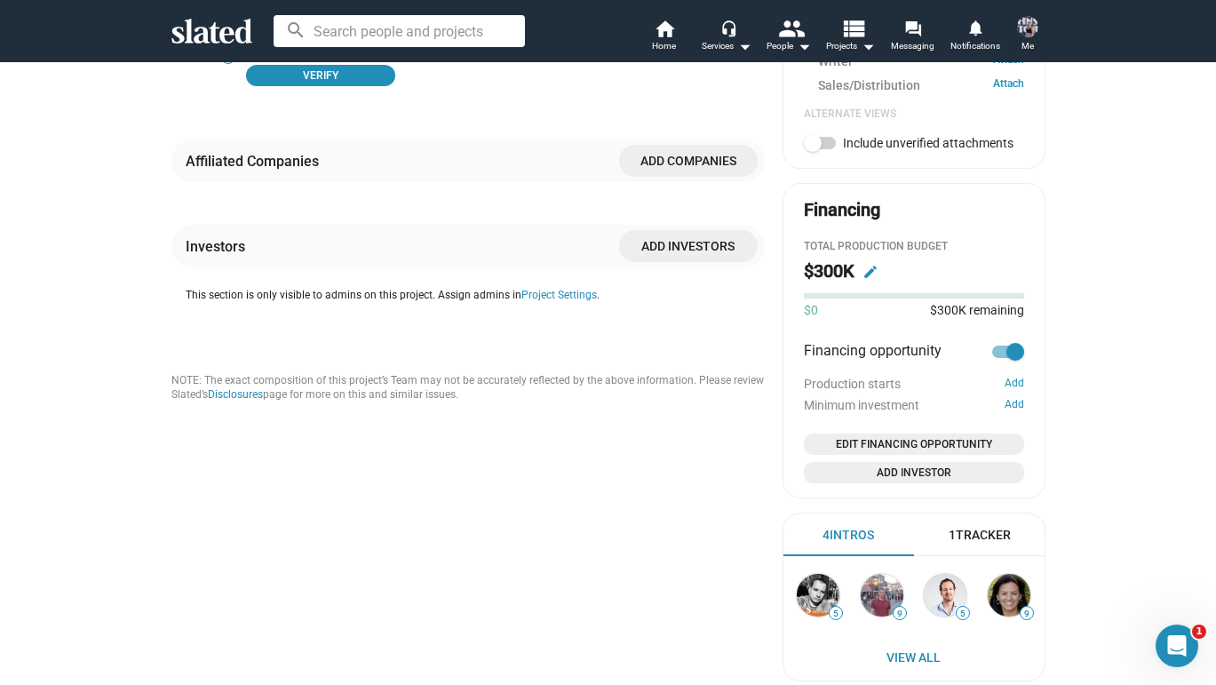
scroll to position [852, 0]
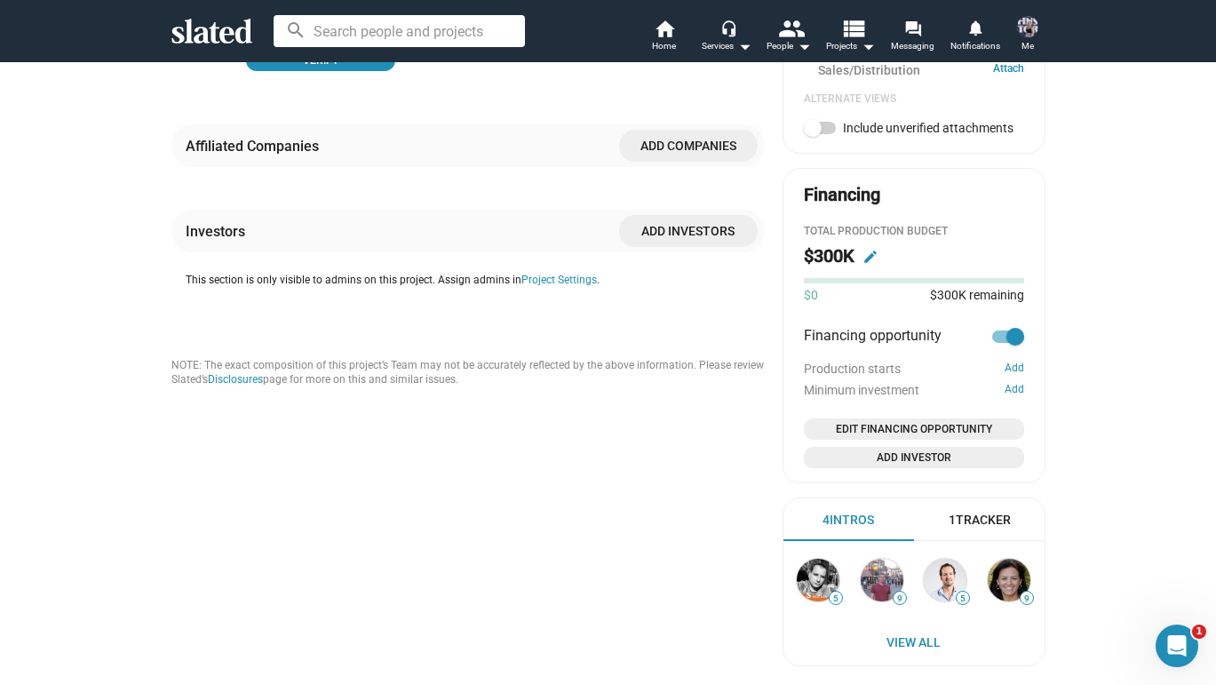
click at [985, 512] on div "1 Tracker" at bounding box center [980, 520] width 62 height 17
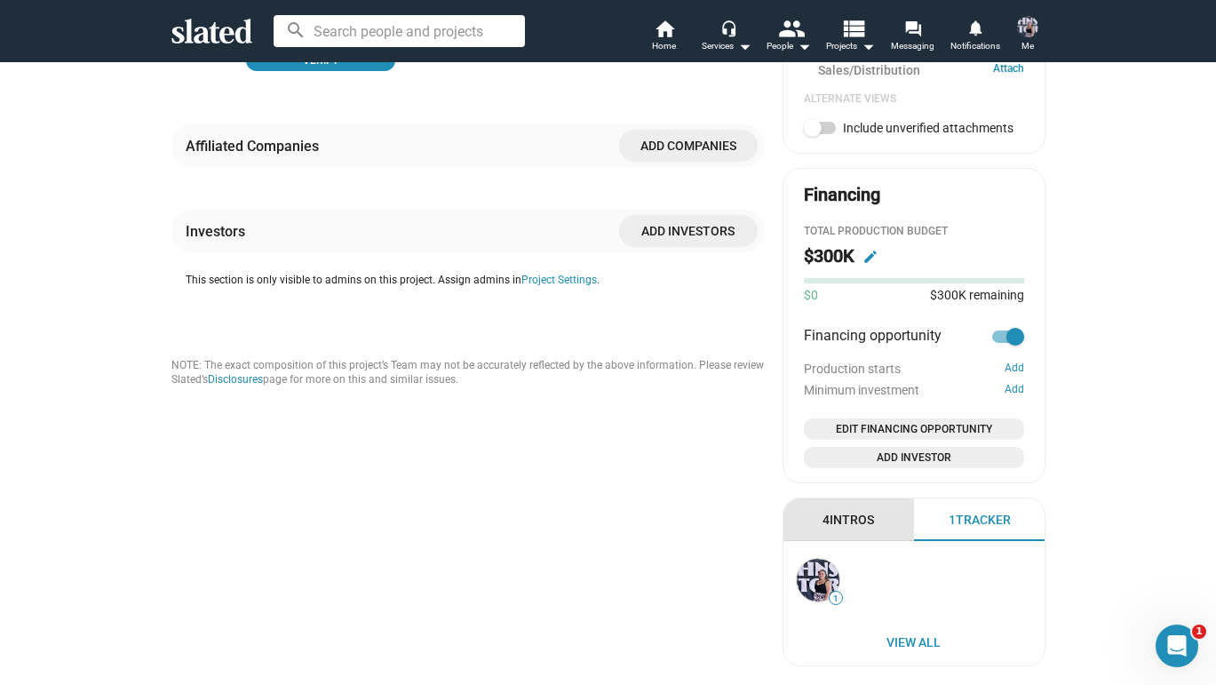
click at [851, 512] on div "4 Intros" at bounding box center [849, 520] width 52 height 17
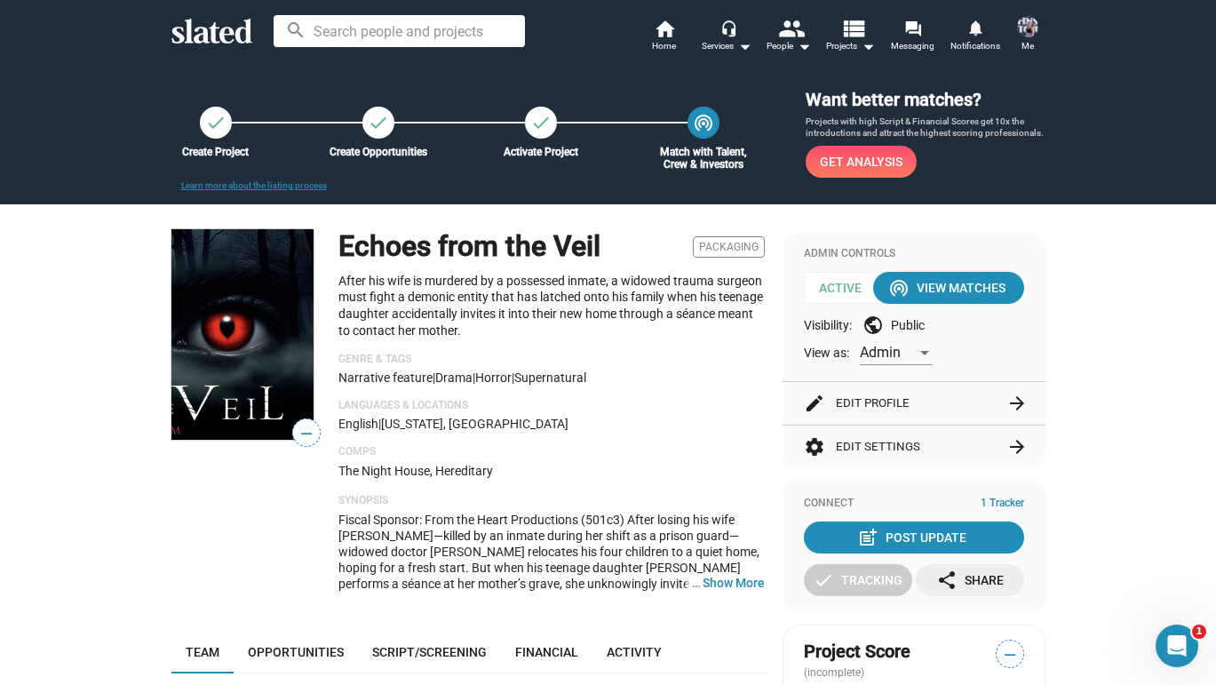
scroll to position [0, 0]
click at [913, 39] on span "Messaging" at bounding box center [913, 46] width 44 height 21
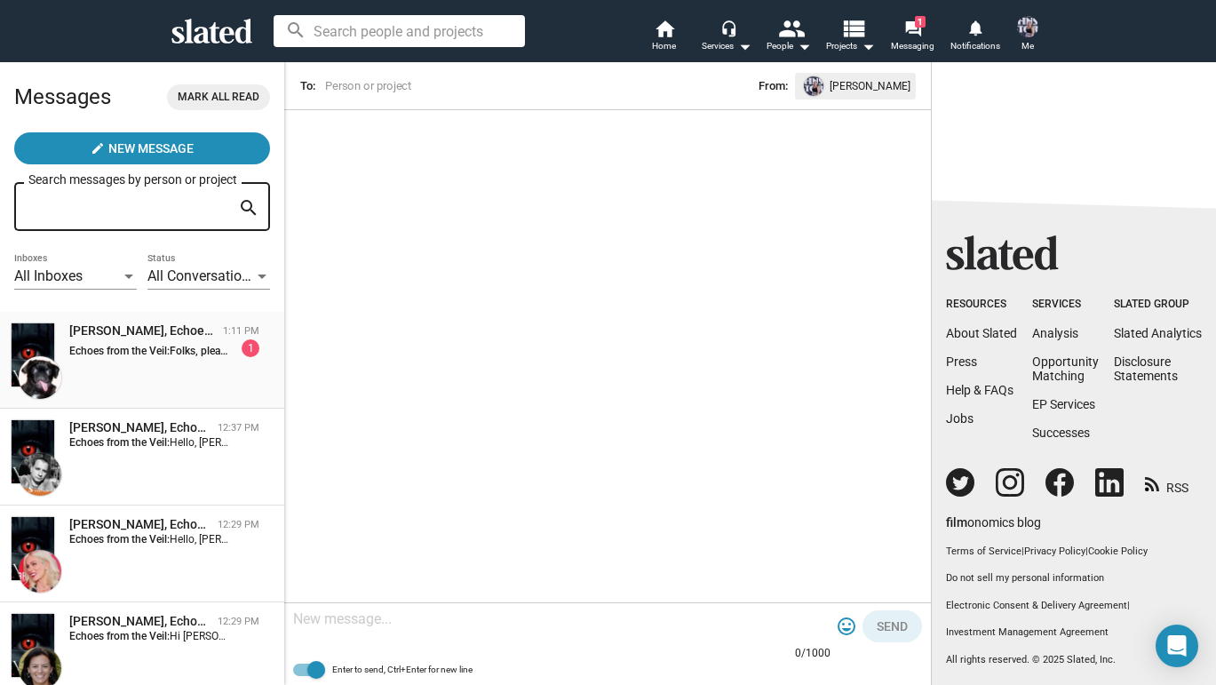
click at [143, 388] on div "[PERSON_NAME], Echoes from the Veil 1:11 PM Echoes from the Veil: Folks, please…" at bounding box center [142, 361] width 263 height 76
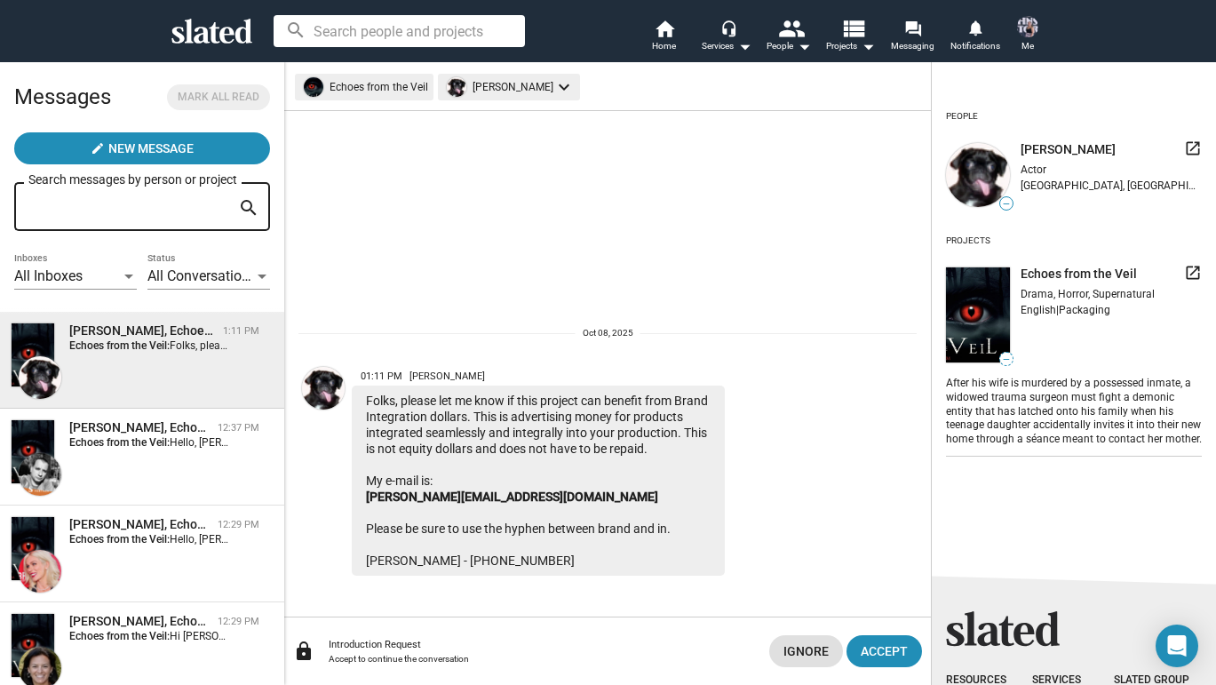
click at [1061, 148] on span "[PERSON_NAME]" at bounding box center [1068, 149] width 95 height 17
click at [1194, 148] on mat-icon "launch" at bounding box center [1193, 148] width 18 height 18
drag, startPoint x: 578, startPoint y: 495, endPoint x: 361, endPoint y: 497, distance: 217.7
click at [361, 497] on div "Folks, please let me know if this project can benefit from Brand Integration do…" at bounding box center [538, 481] width 373 height 190
copy link "Rolfe@brand-inentertainment.com"
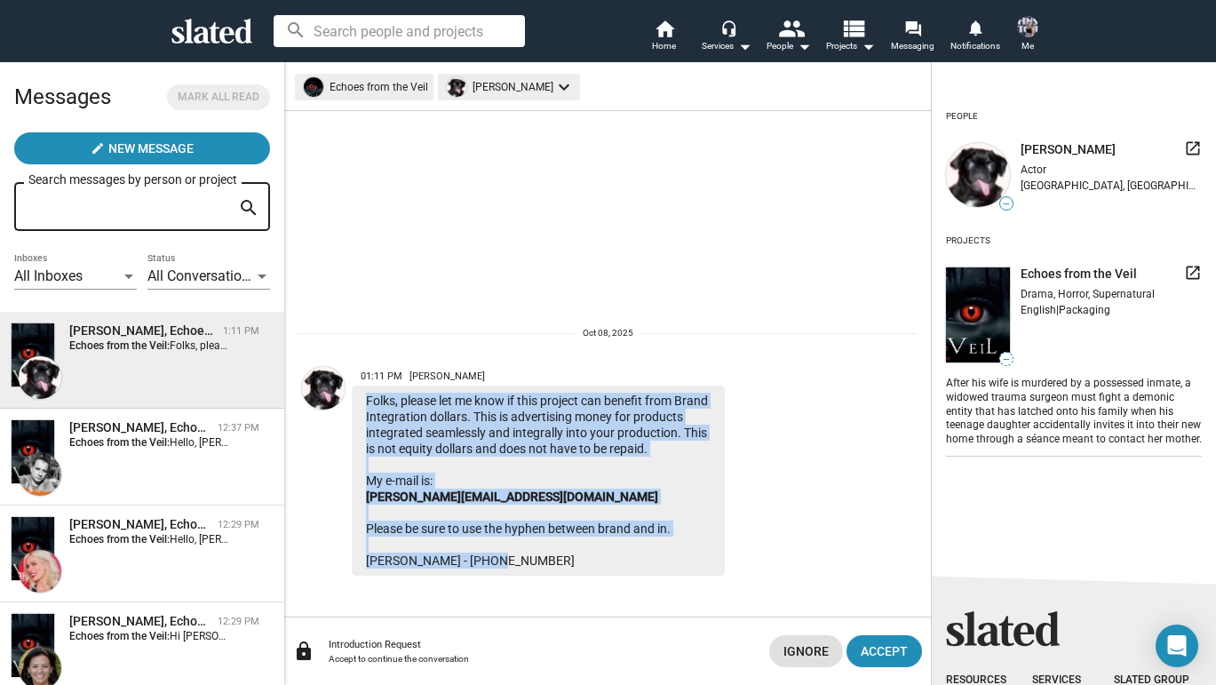
drag, startPoint x: 364, startPoint y: 383, endPoint x: 522, endPoint y: 558, distance: 235.9
click at [522, 558] on div "Folks, please let me know if this project can benefit from Brand Integration do…" at bounding box center [538, 481] width 373 height 190
copy div "Folks, please let me know if this project can benefit from Brand Integration do…"
